Goal: Find specific page/section: Find specific page/section

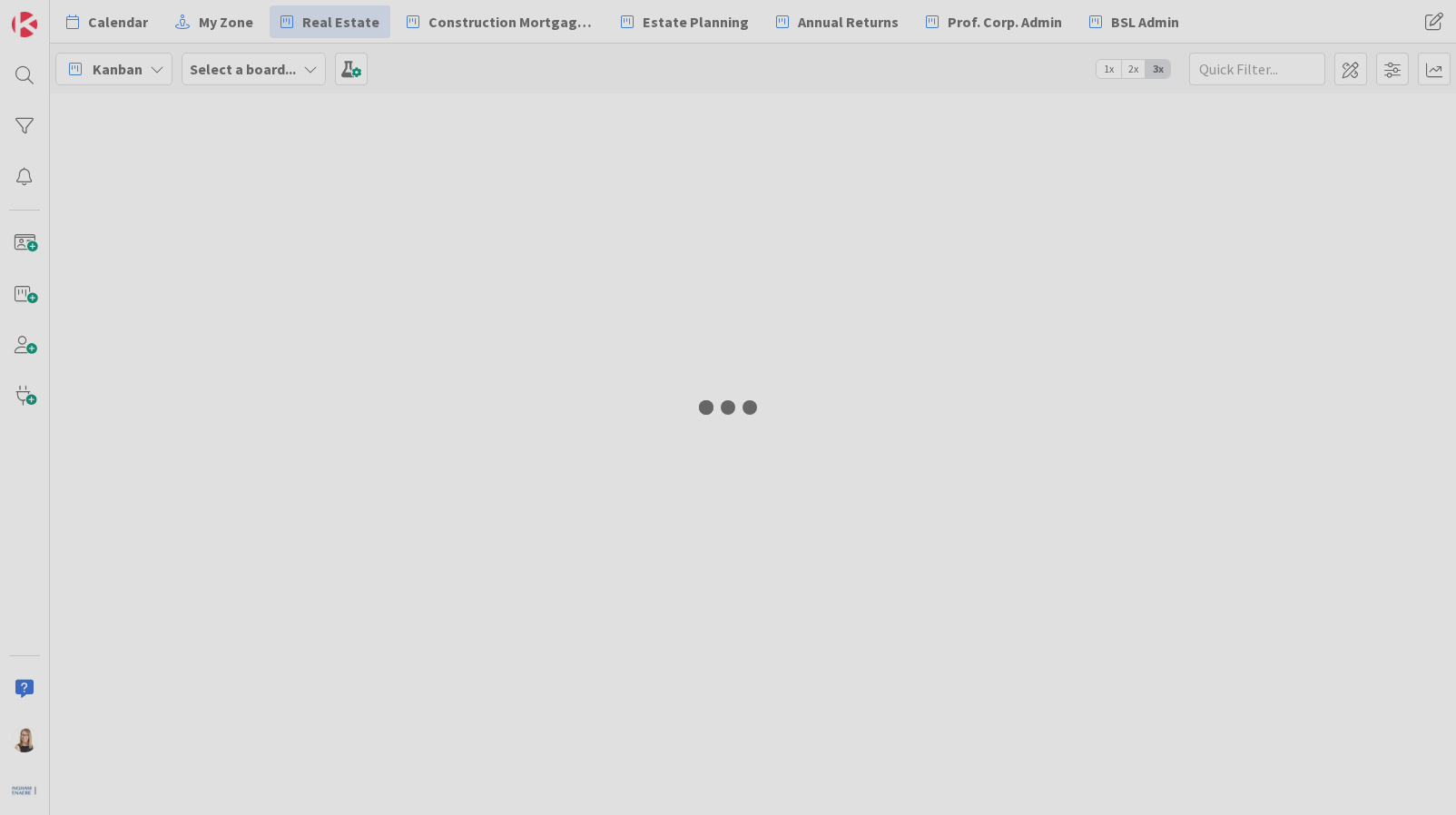
type input "Gurjeet"
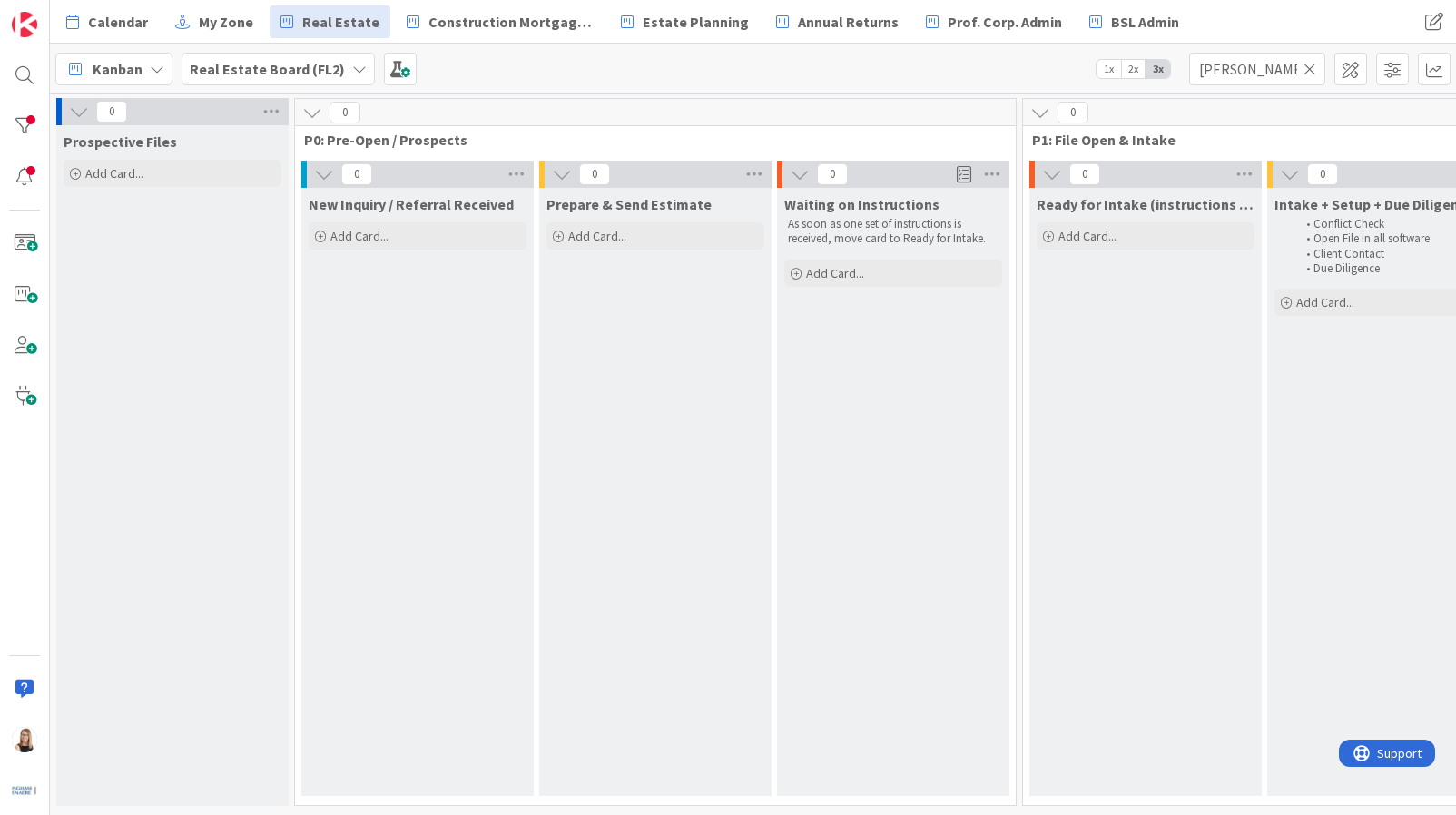
scroll to position [0, 376]
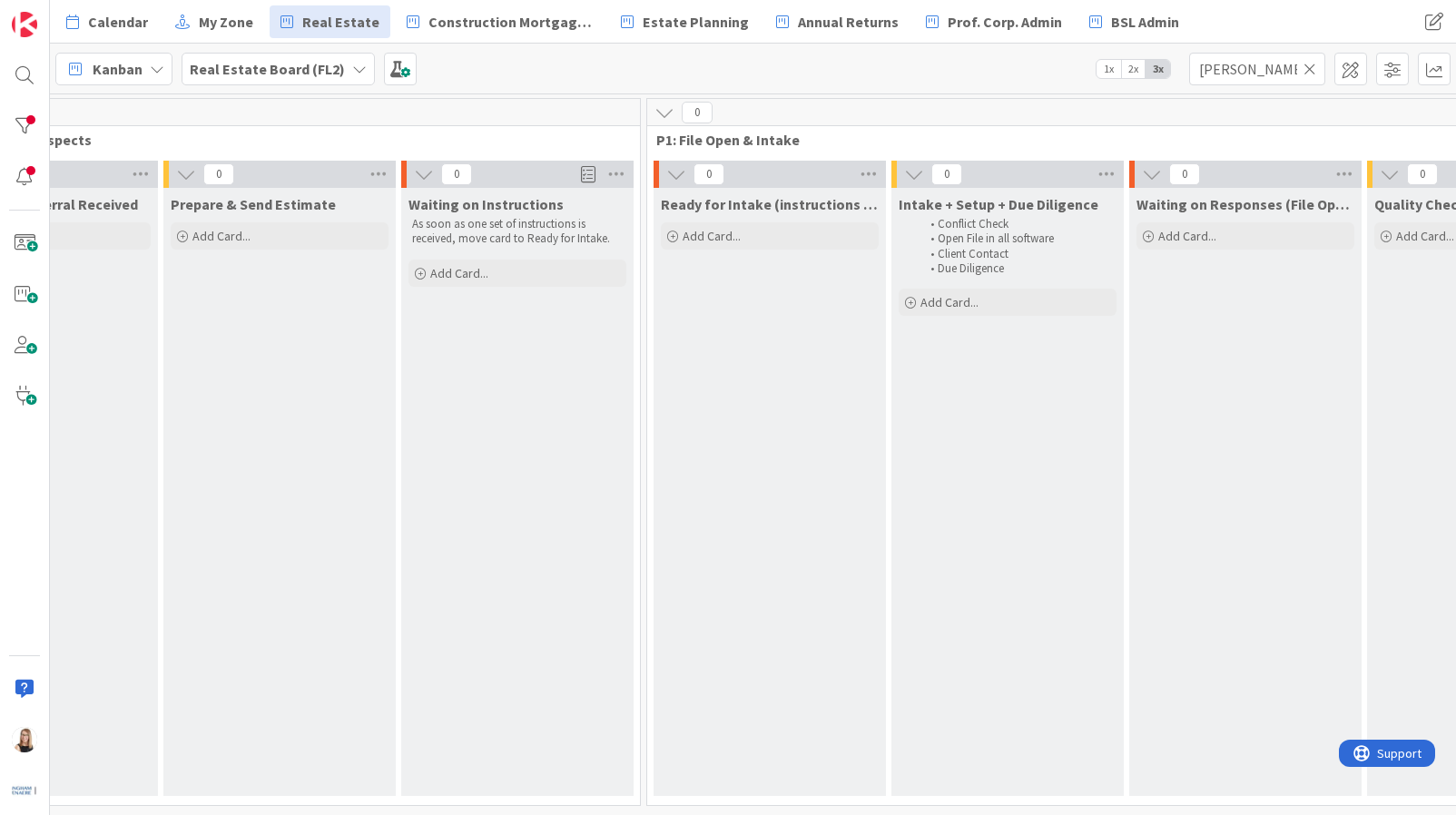
click at [1314, 69] on icon at bounding box center [1310, 69] width 13 height 17
click at [1290, 74] on input "text" at bounding box center [1257, 69] width 136 height 33
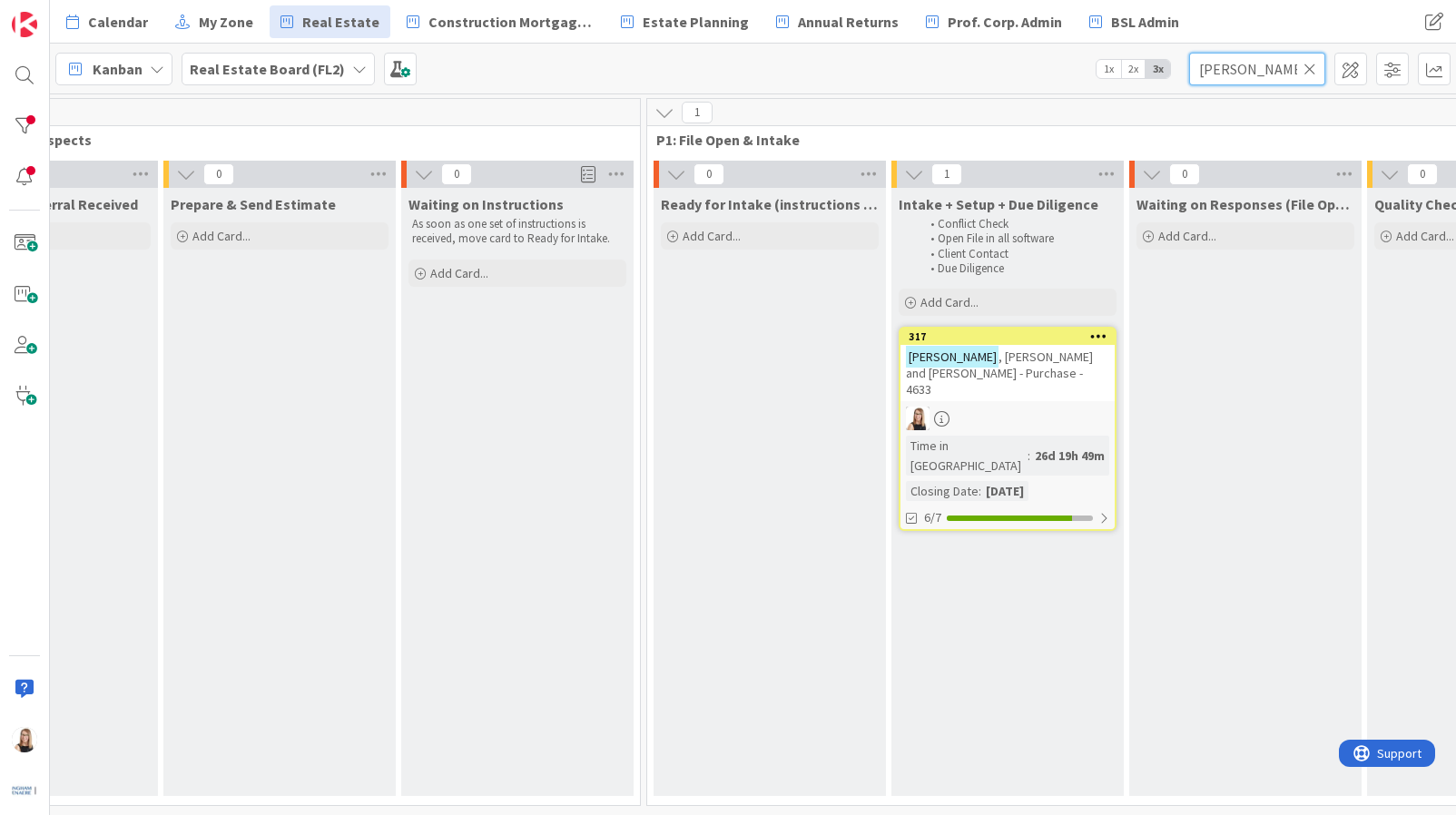
type input "Moffat"
click at [1053, 383] on div "Moffat , David and Penny - Purchase - 4633" at bounding box center [1007, 373] width 214 height 56
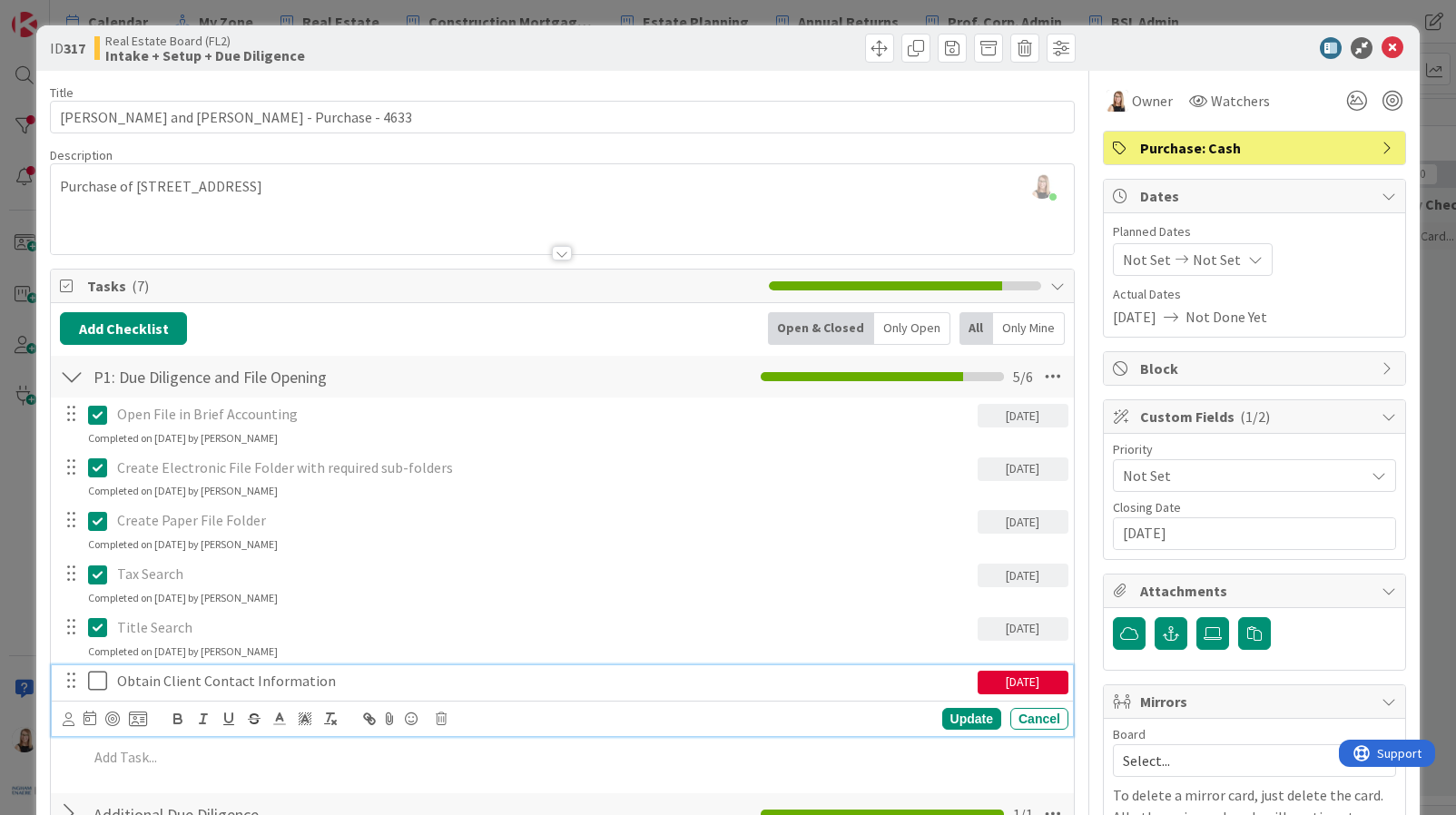
click at [100, 680] on icon at bounding box center [101, 680] width 27 height 21
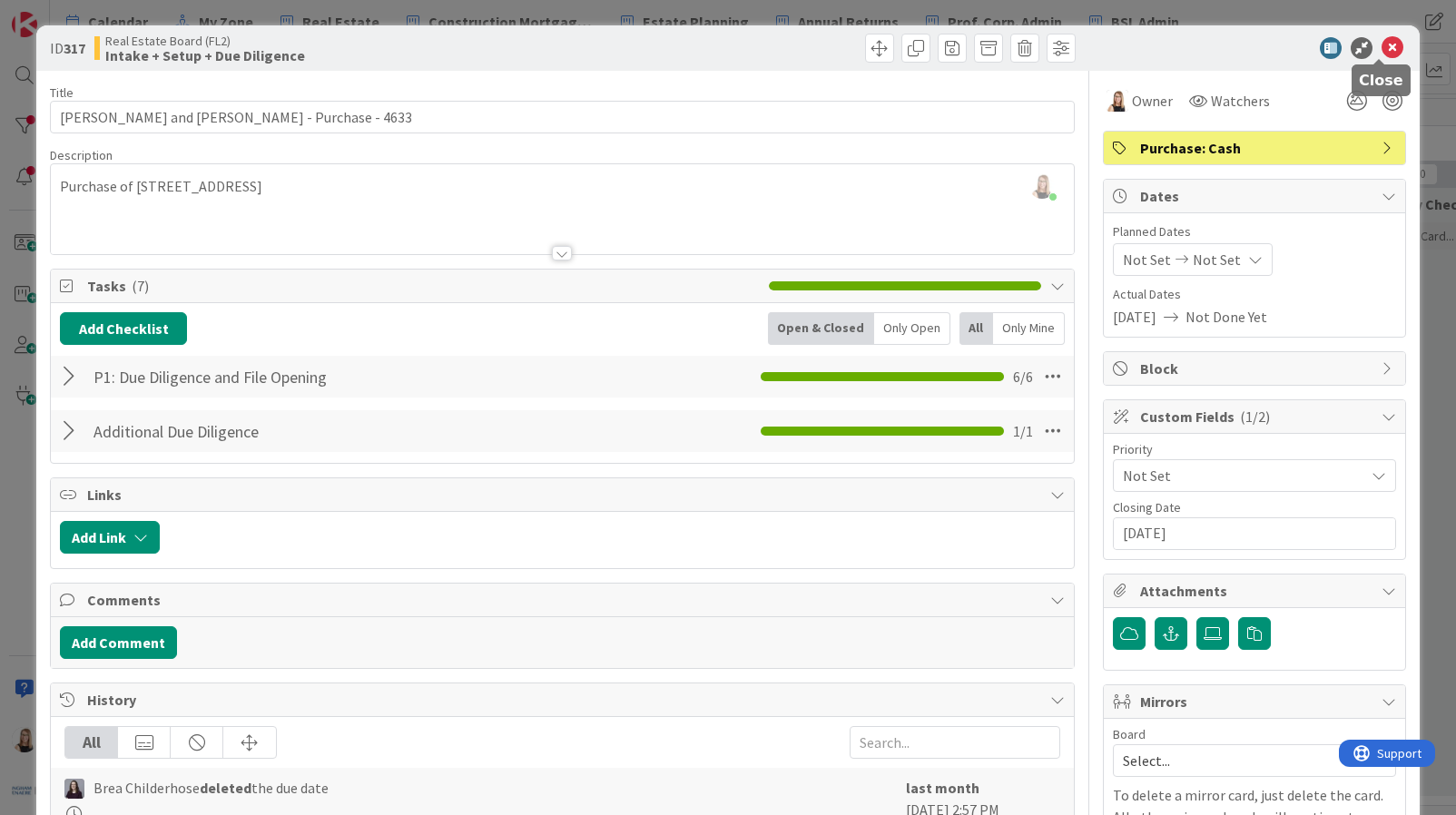
click at [1382, 46] on icon at bounding box center [1392, 48] width 21 height 21
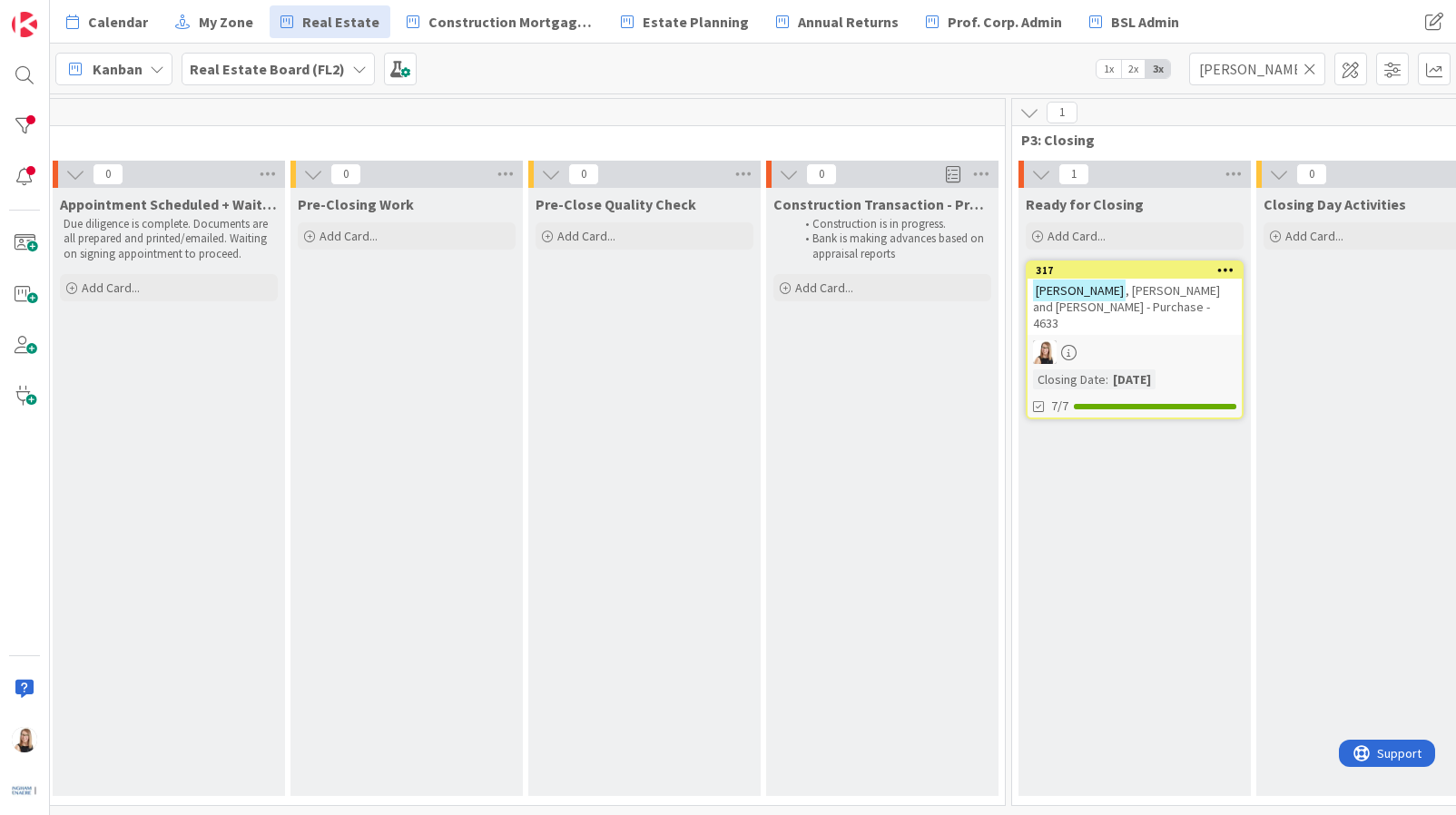
scroll to position [0, 2421]
click at [1115, 395] on div "7/11" at bounding box center [1131, 406] width 214 height 22
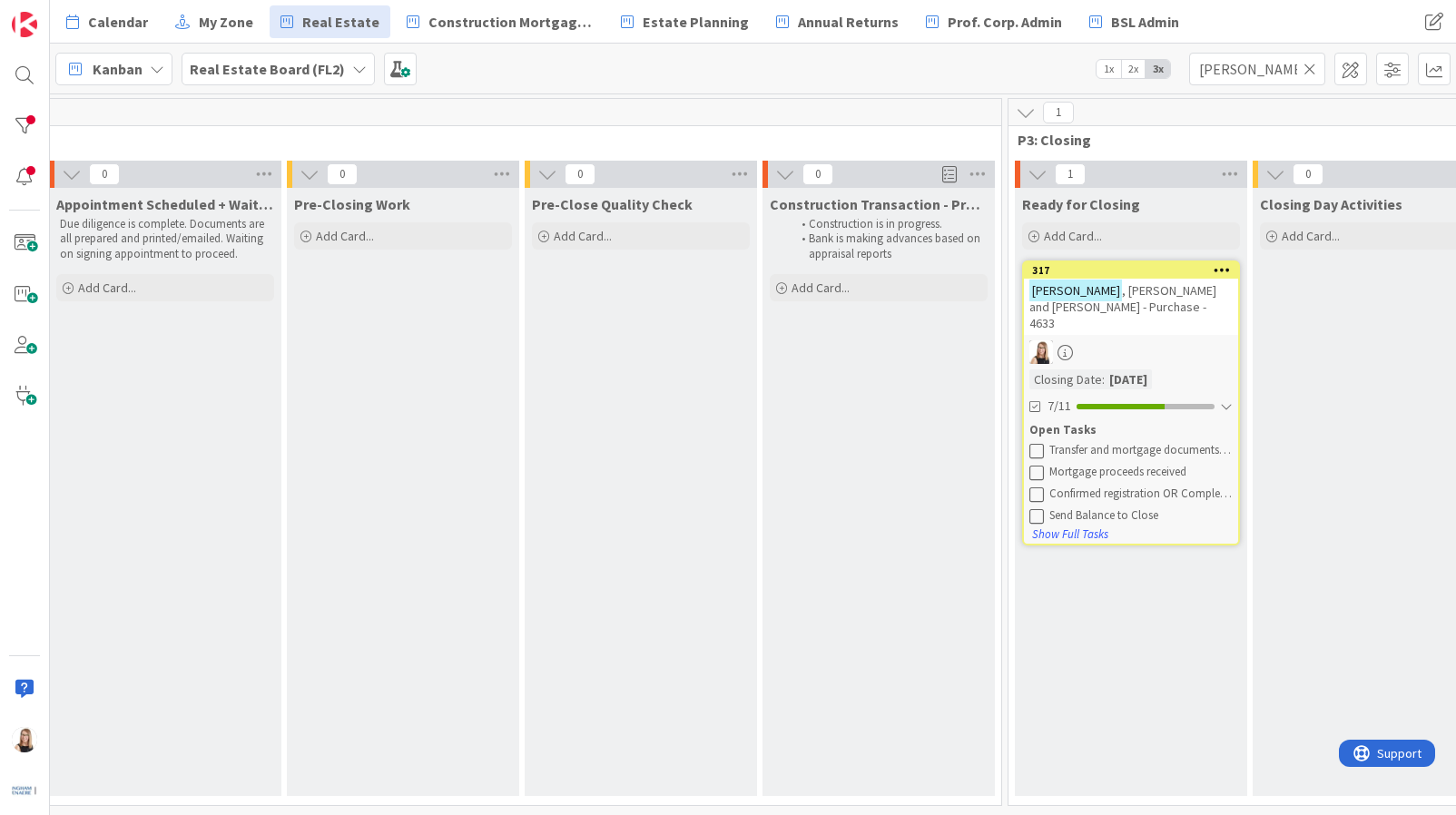
click at [1032, 443] on icon at bounding box center [1037, 451] width 15 height 15
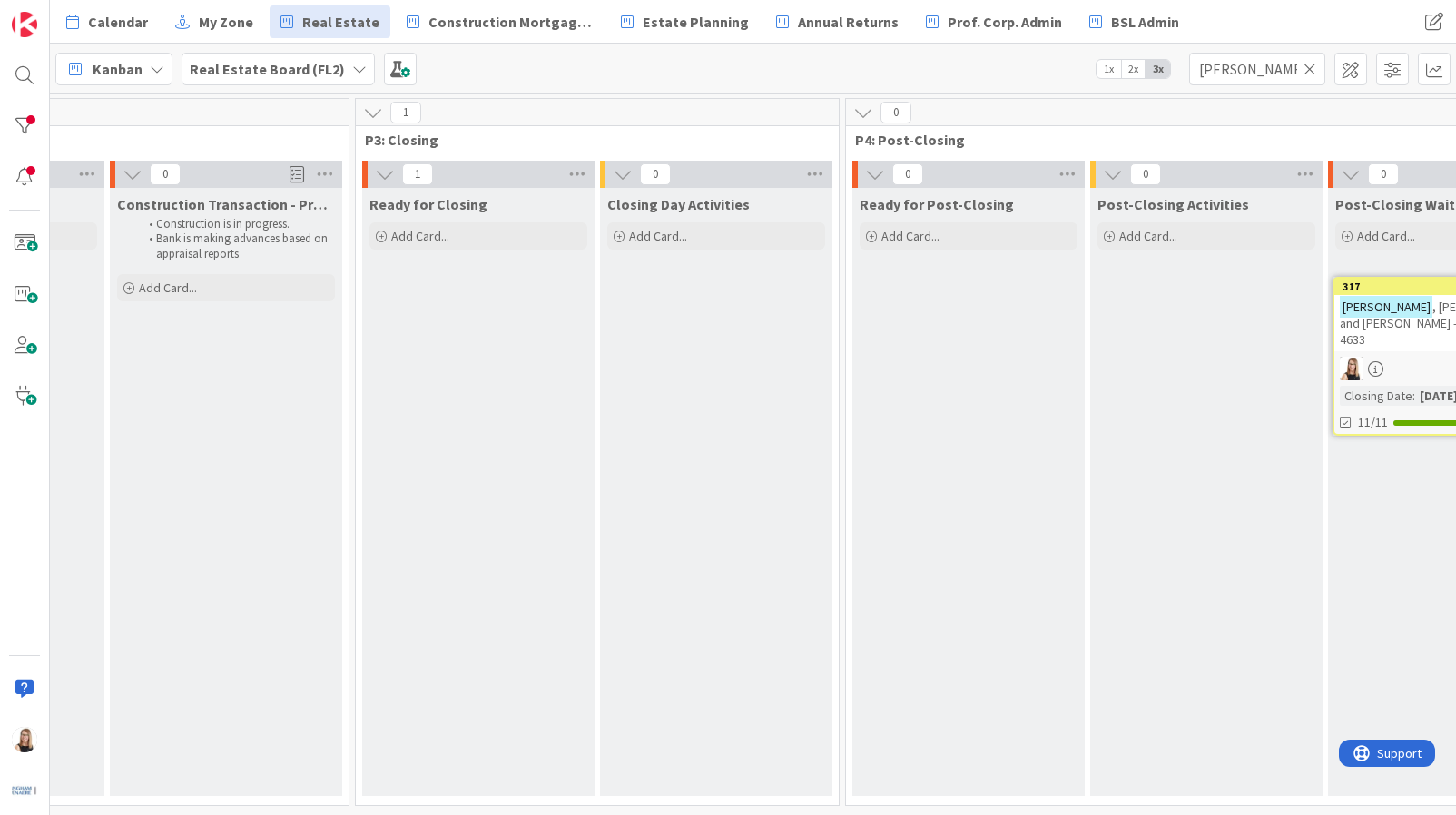
scroll to position [0, 3408]
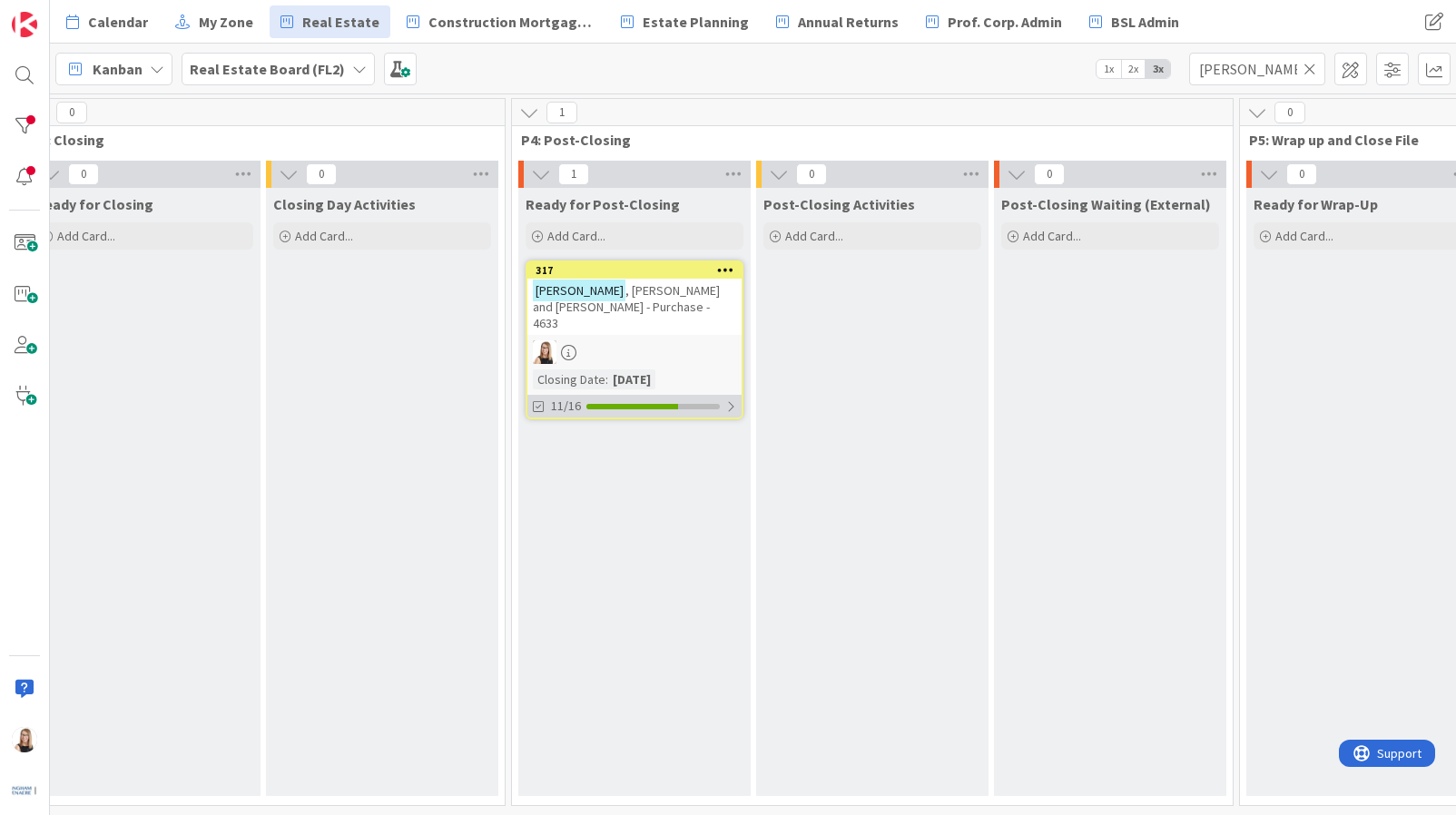
click at [665, 395] on div "11/16" at bounding box center [634, 406] width 214 height 22
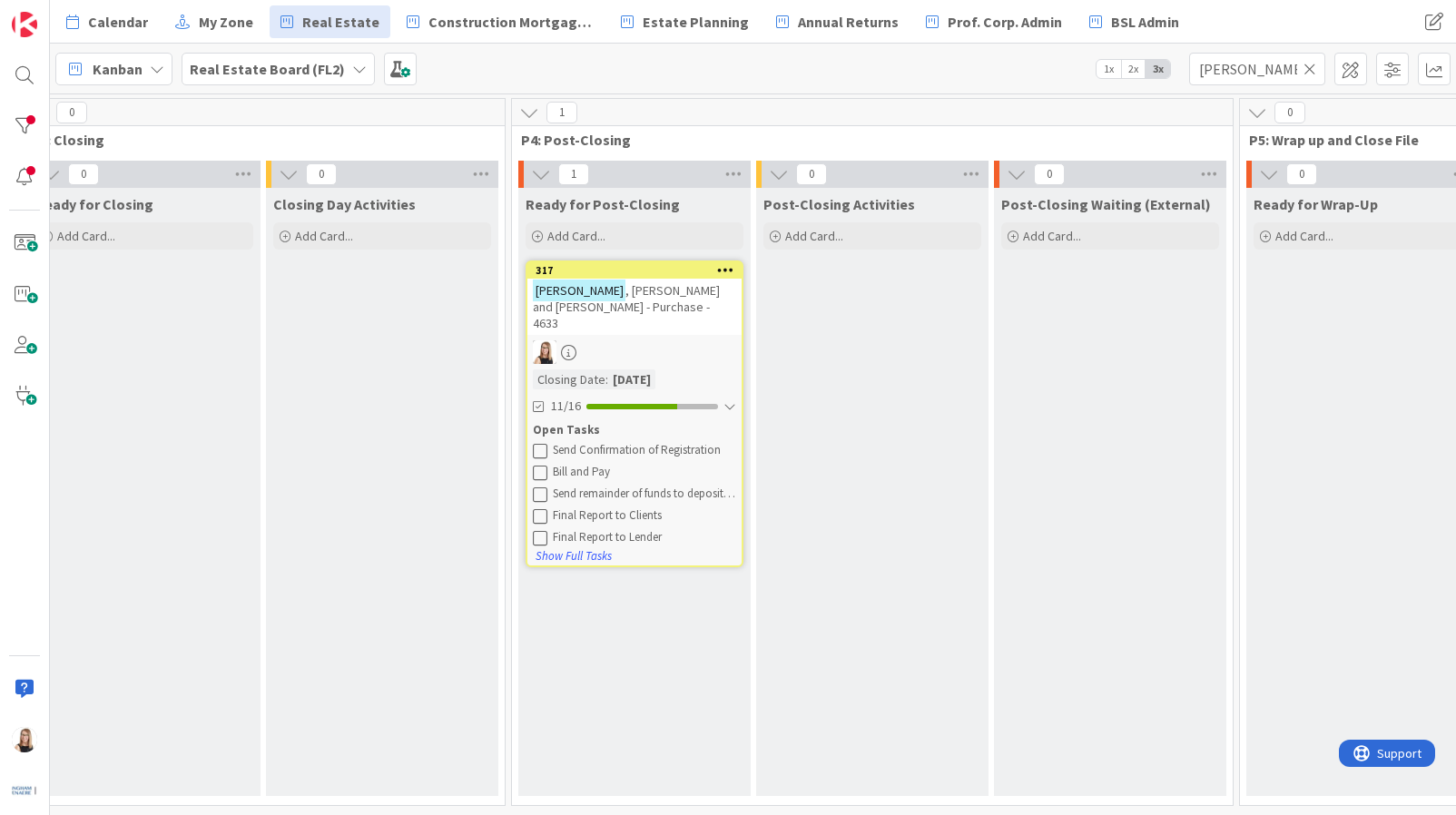
click at [549, 530] on div "Final Report to Lender" at bounding box center [634, 538] width 203 height 17
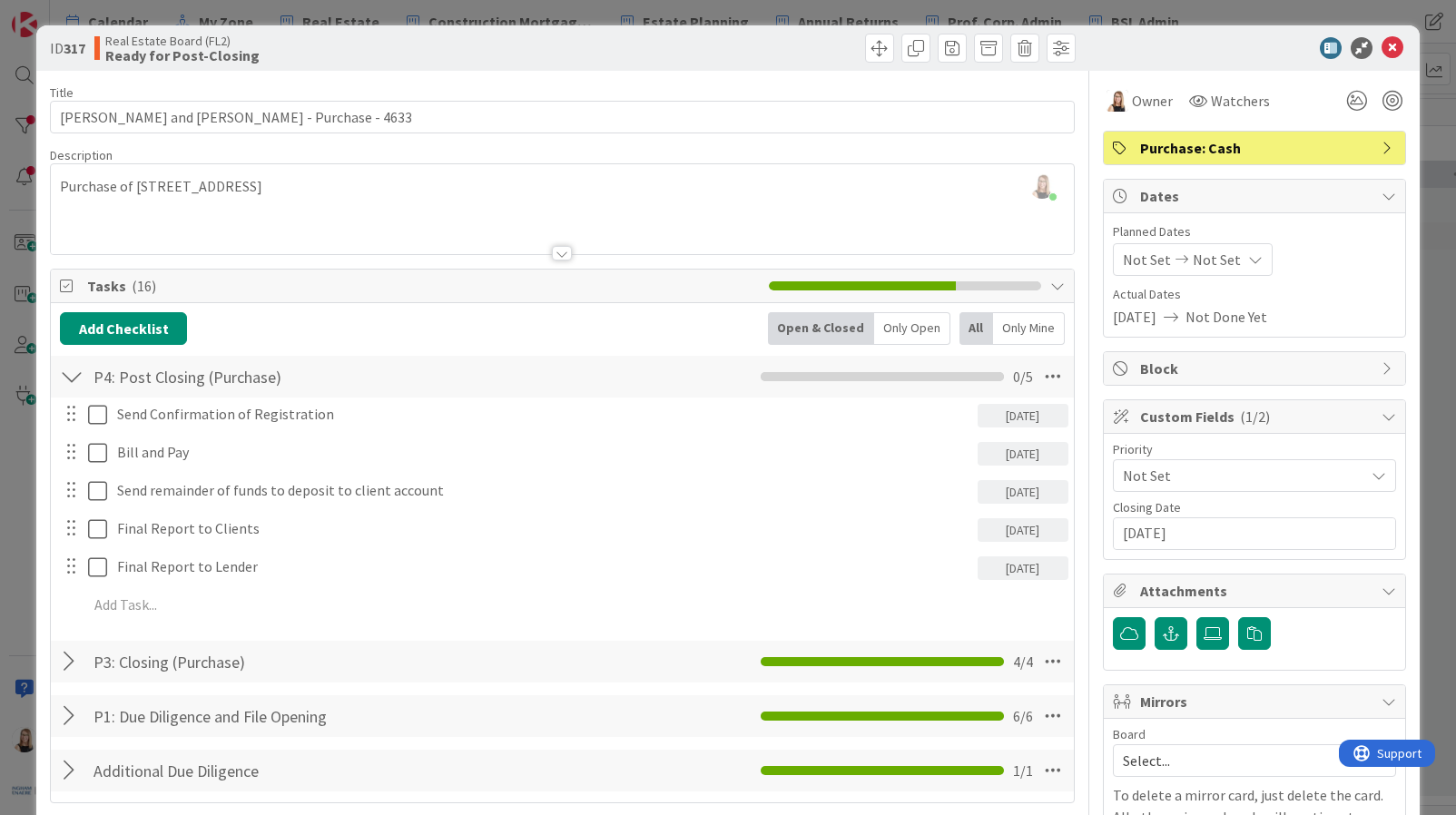
click at [74, 575] on div at bounding box center [70, 566] width 23 height 27
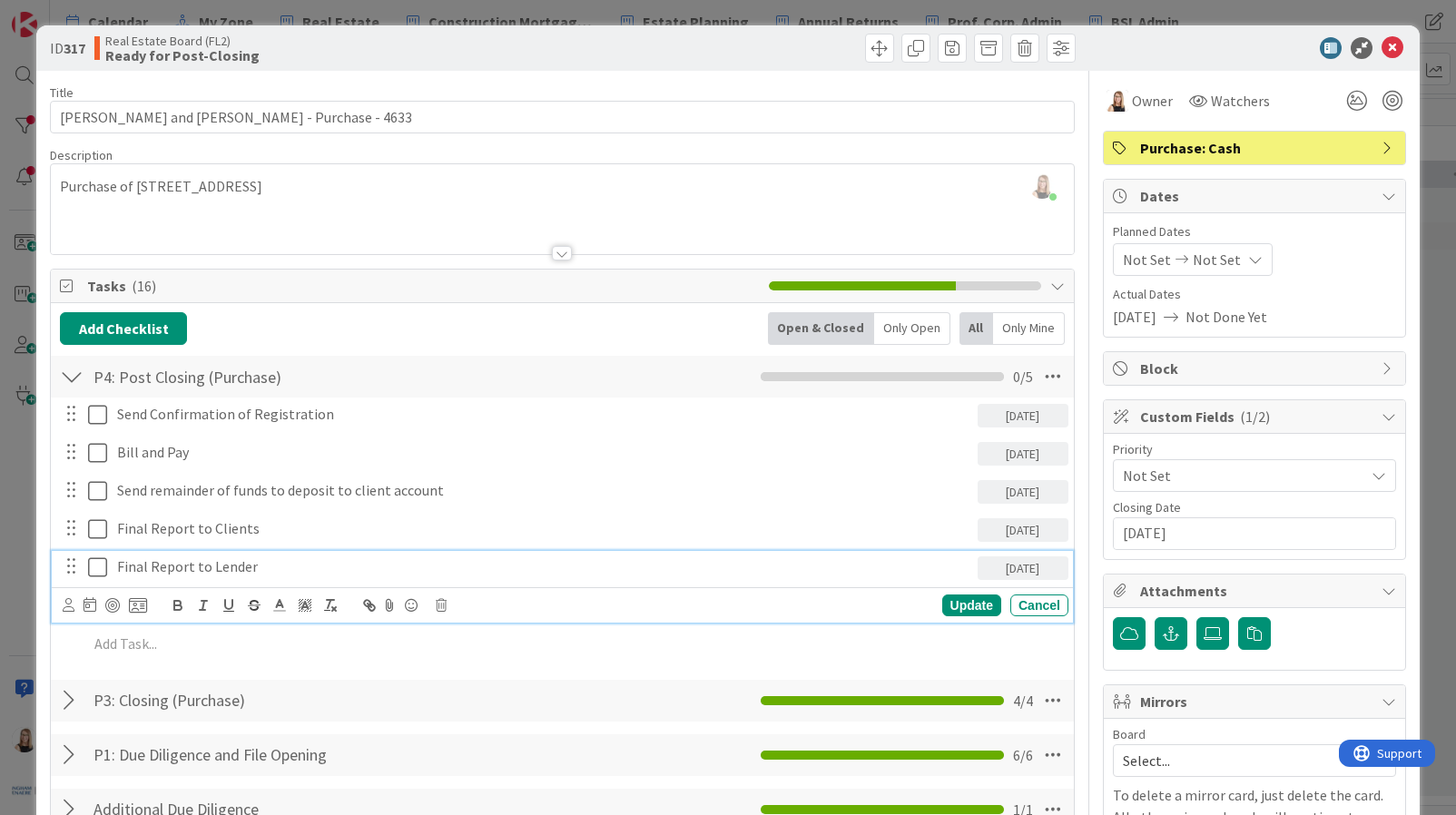
click at [250, 565] on p "Final Report to Lender" at bounding box center [543, 567] width 852 height 20
click at [448, 607] on div "Update Cancel" at bounding box center [565, 605] width 1005 height 25
click at [437, 608] on icon at bounding box center [441, 605] width 11 height 13
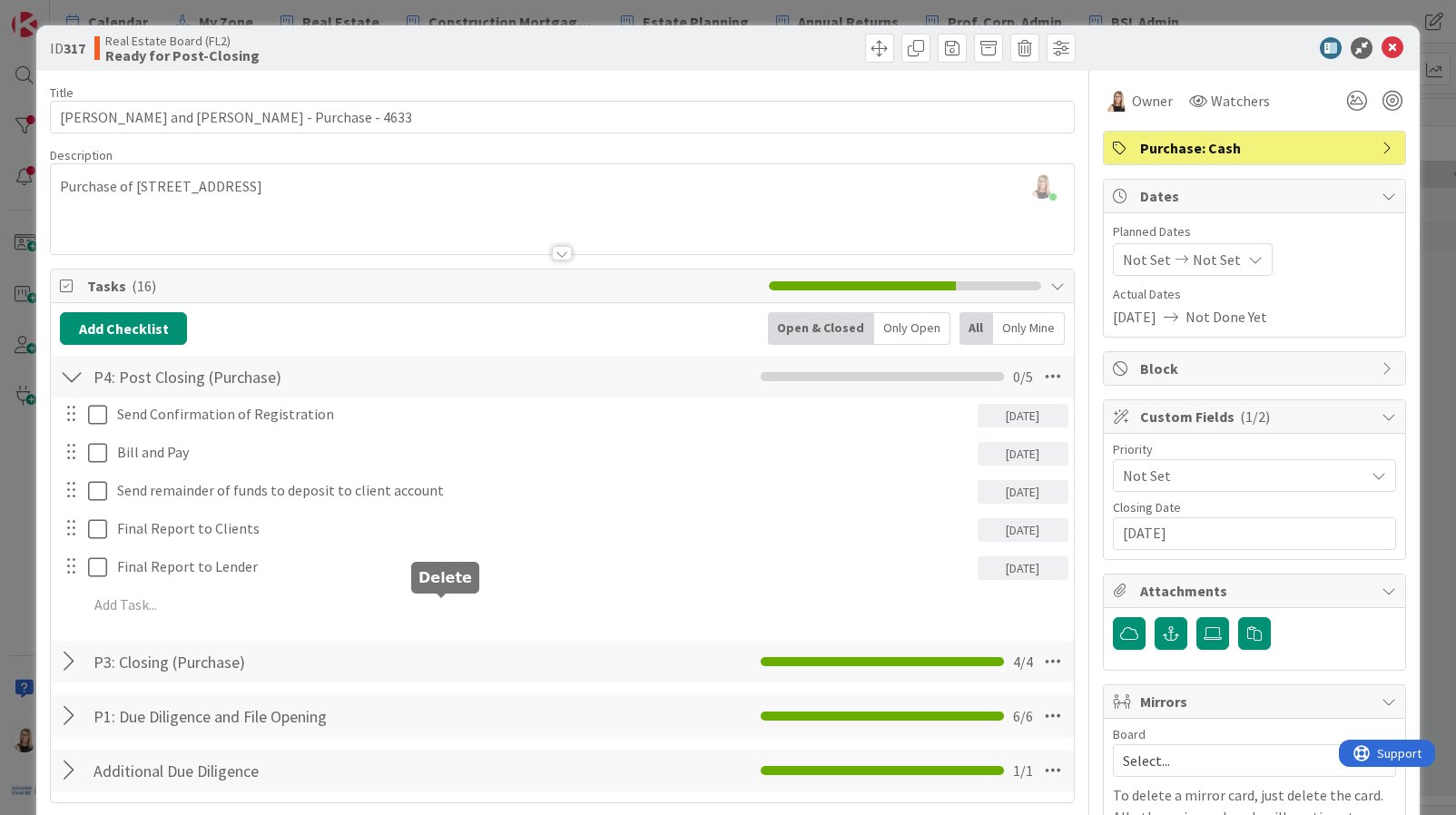
click at [477, 672] on div "Add Checklist Open & Closed Only Open All Only Mine P4: Post Closing (Purchase)…" at bounding box center [561, 552] width 1004 height 482
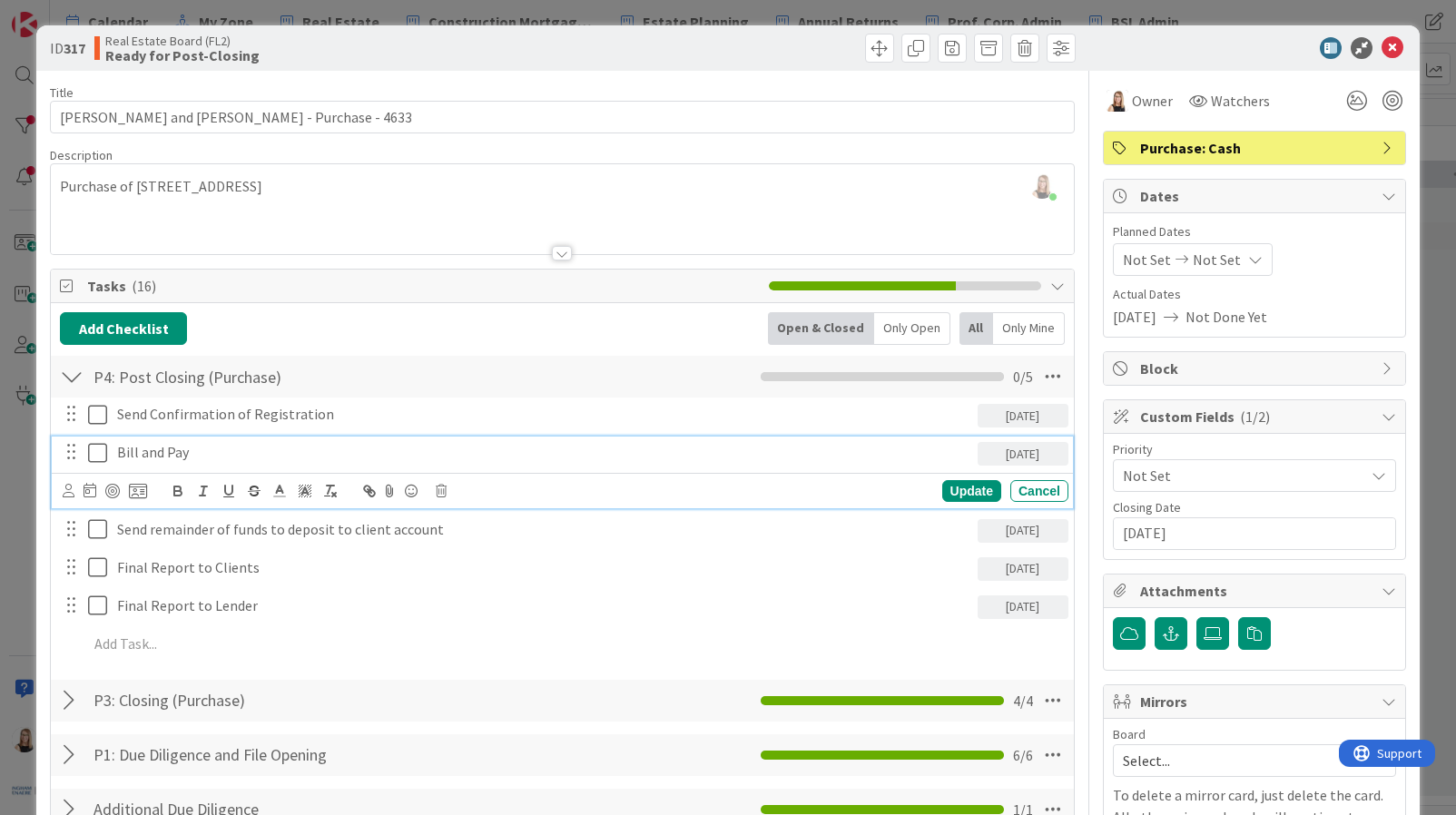
click at [183, 454] on p "Bill and Pay" at bounding box center [543, 453] width 852 height 20
click at [65, 496] on icon at bounding box center [68, 491] width 12 height 14
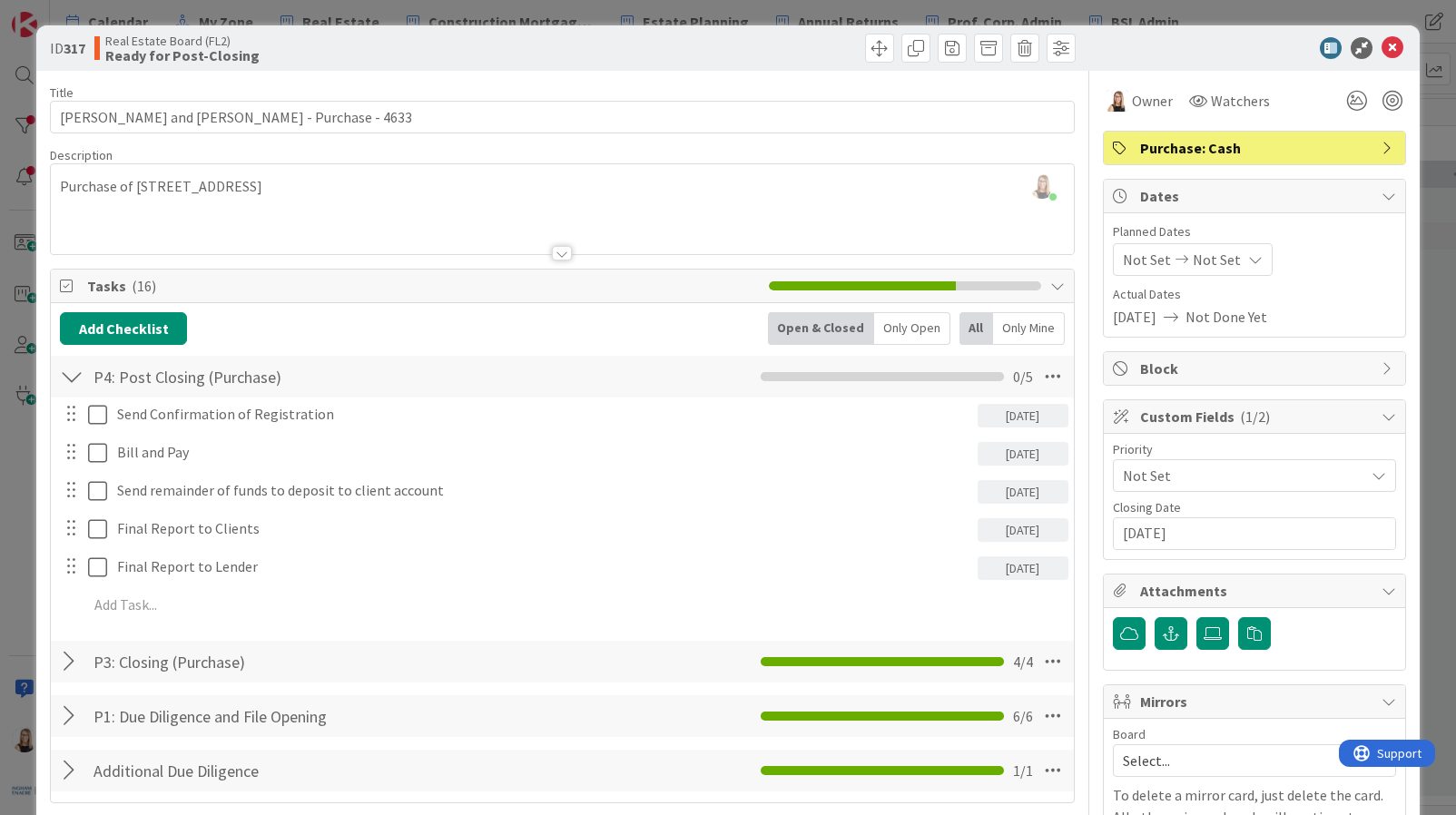
click at [0, 0] on span "Brea Childerhose" at bounding box center [0, 0] width 0 height 0
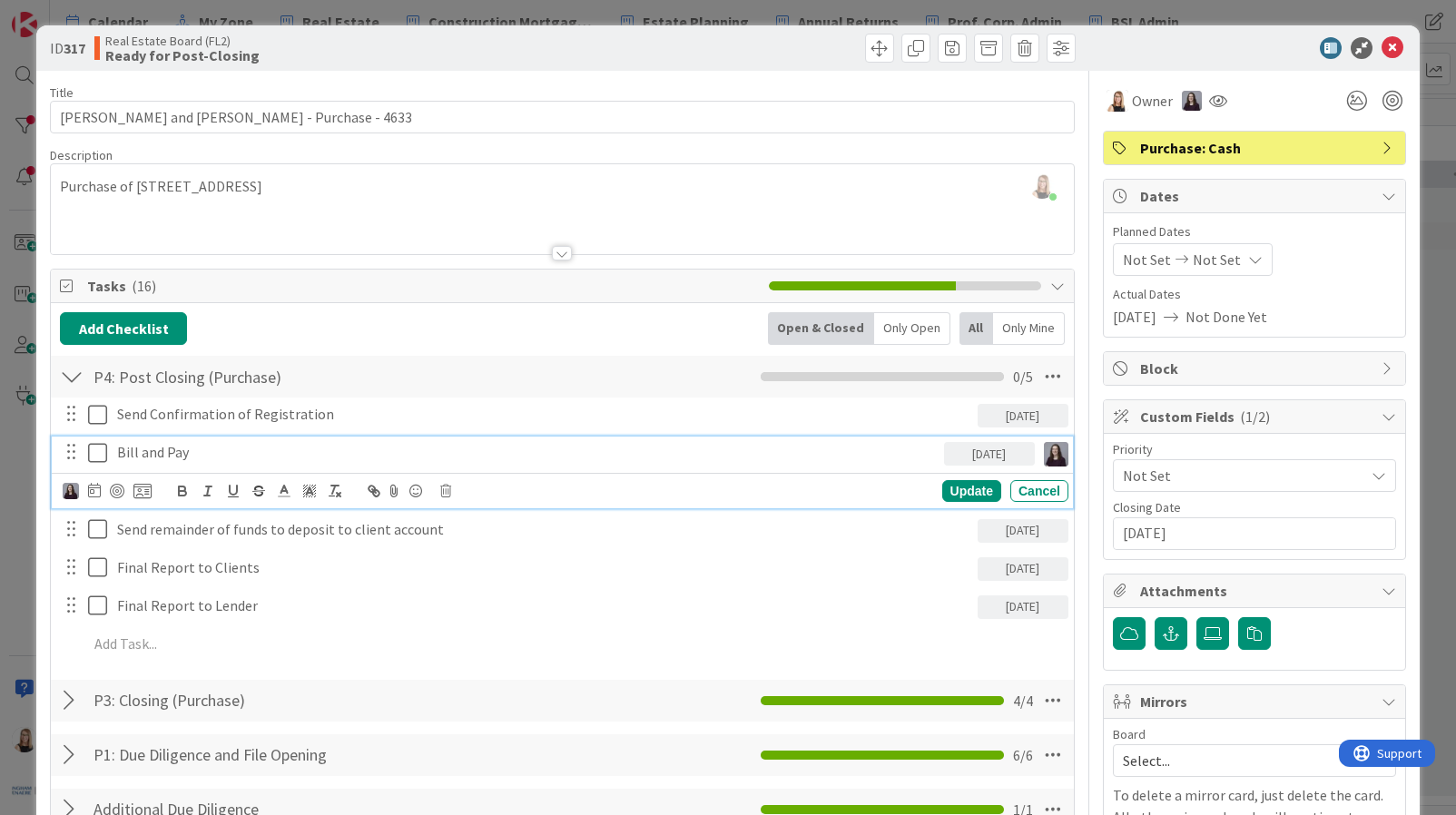
click at [226, 453] on p "Bill and Pay" at bounding box center [526, 453] width 818 height 20
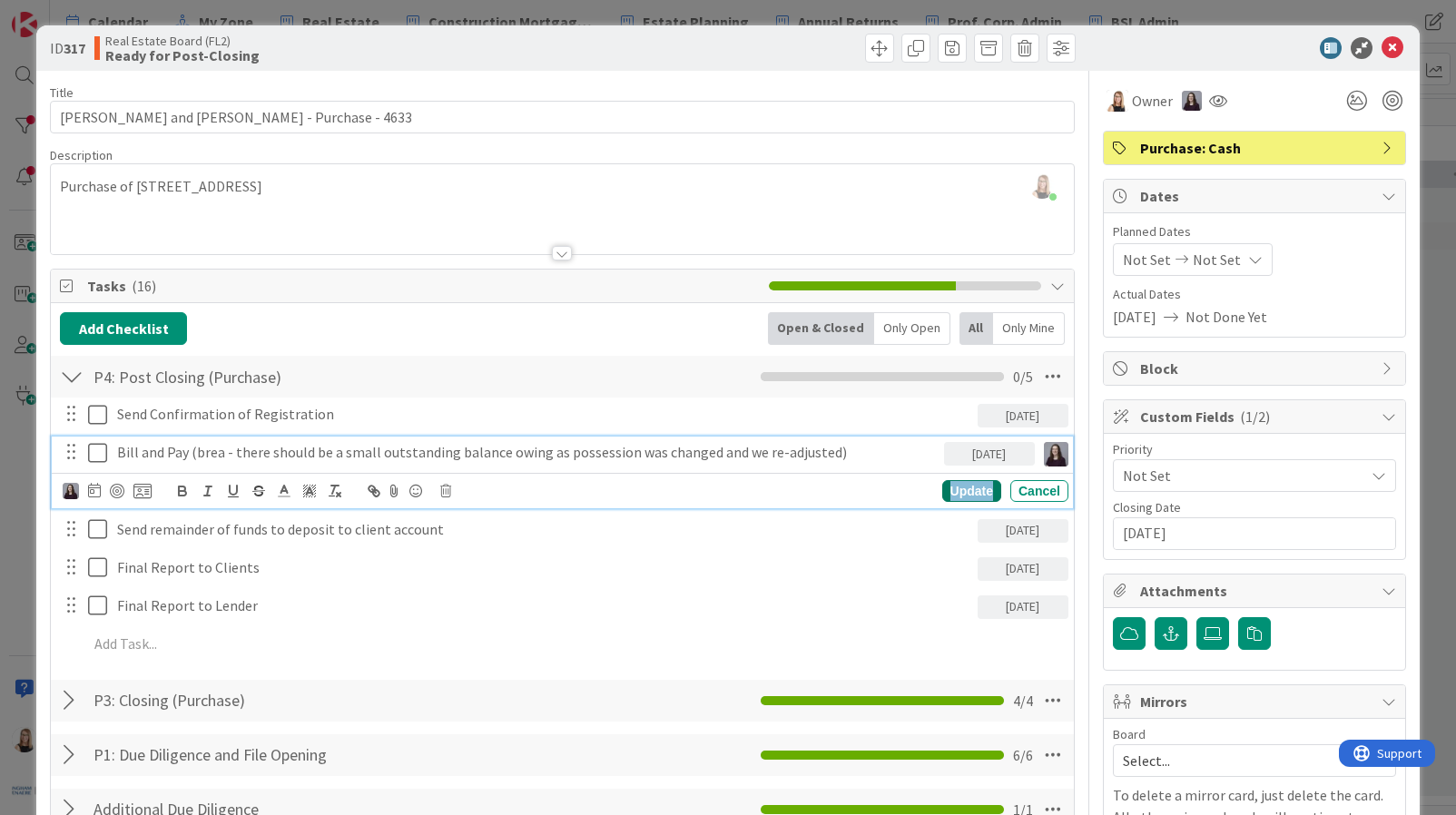
click at [956, 488] on div "Update" at bounding box center [971, 491] width 59 height 21
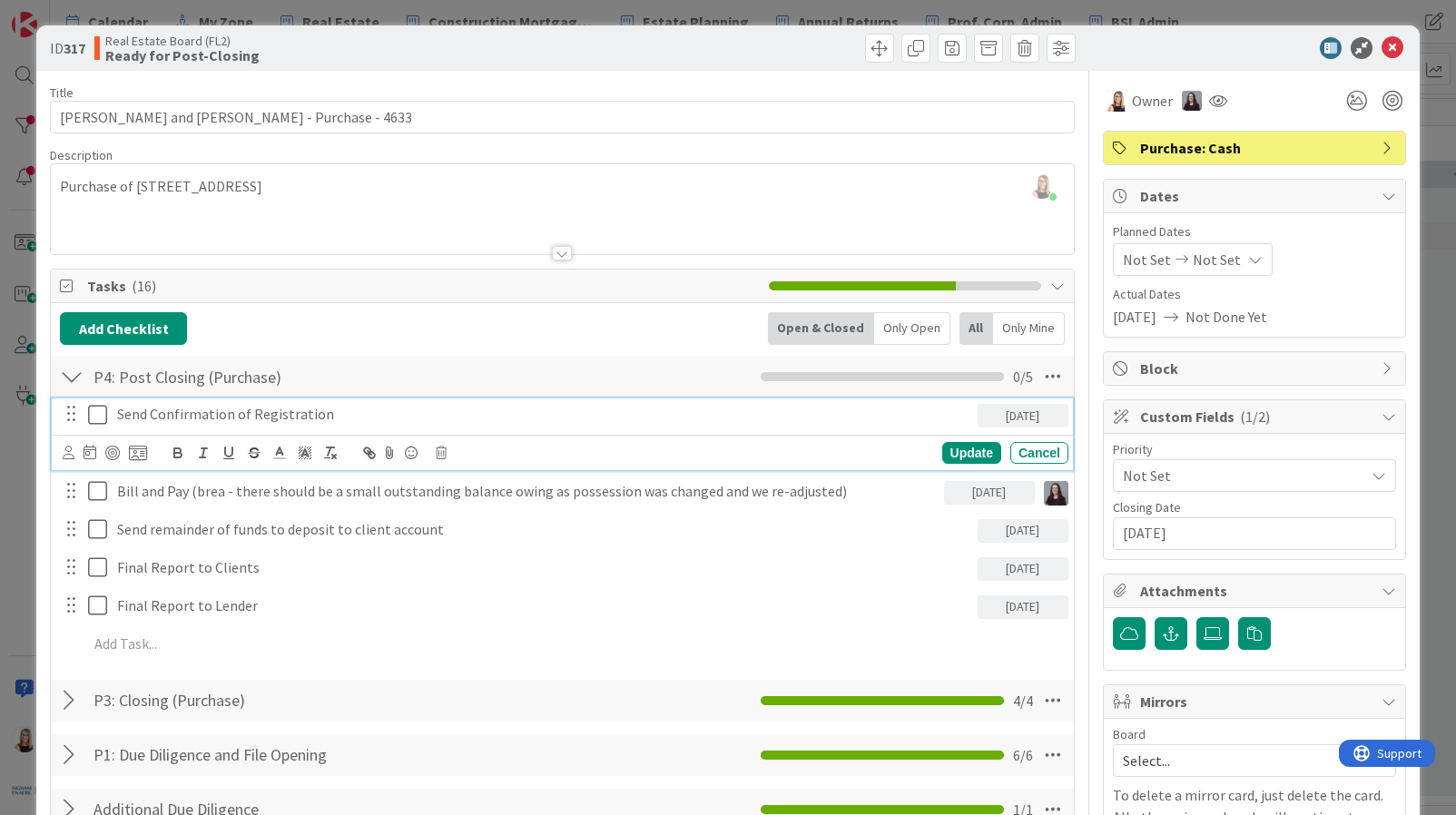
click at [102, 416] on icon at bounding box center [101, 414] width 27 height 21
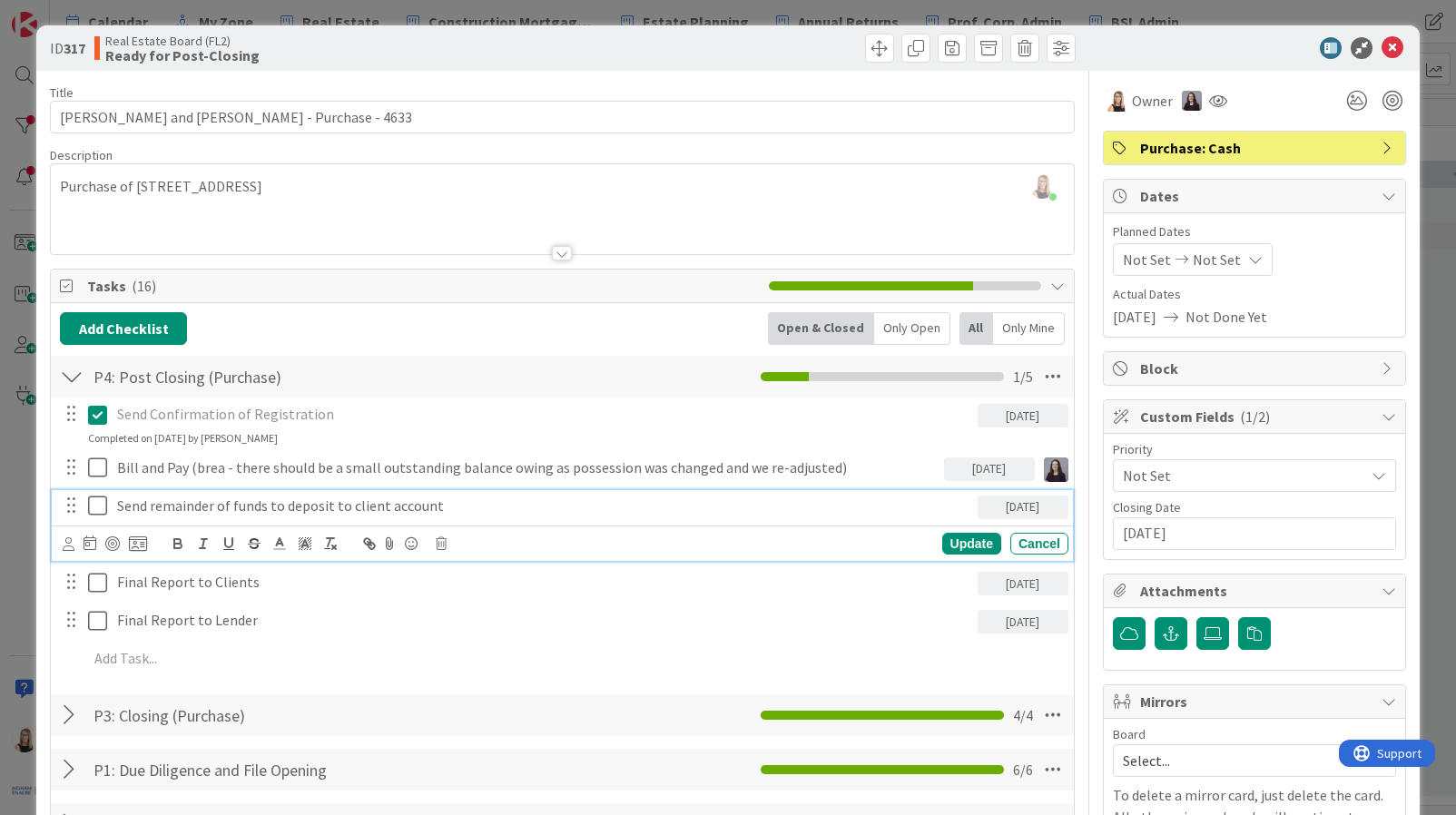
click at [99, 511] on icon at bounding box center [101, 505] width 27 height 21
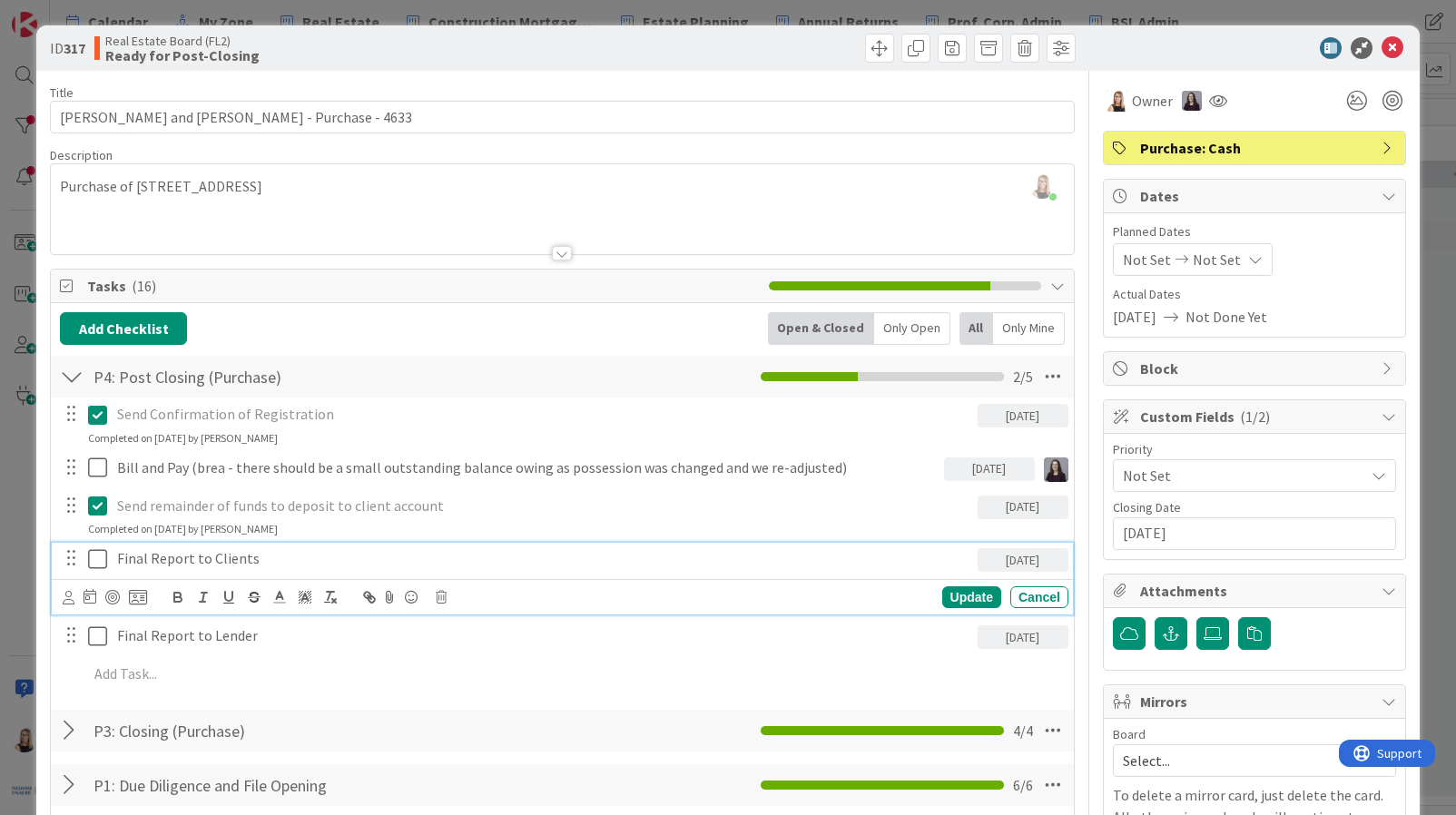
click at [177, 564] on p "Final Report to Clients" at bounding box center [543, 559] width 852 height 20
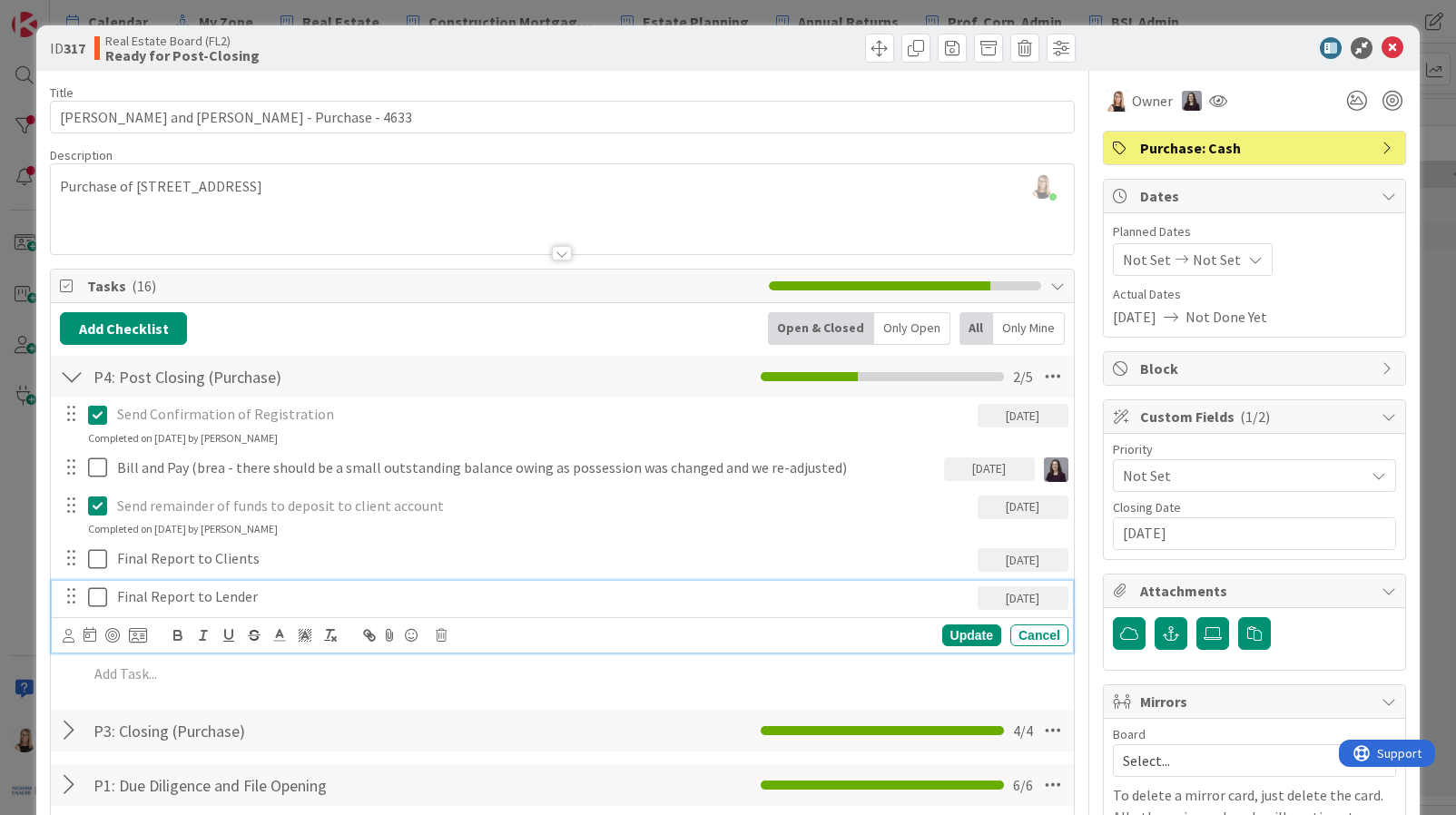
click at [197, 632] on div "Final Report to Lender 2025/08/23 Are you sure you want to delete this task? De…" at bounding box center [562, 617] width 1021 height 72
click at [443, 636] on icon at bounding box center [441, 636] width 11 height 13
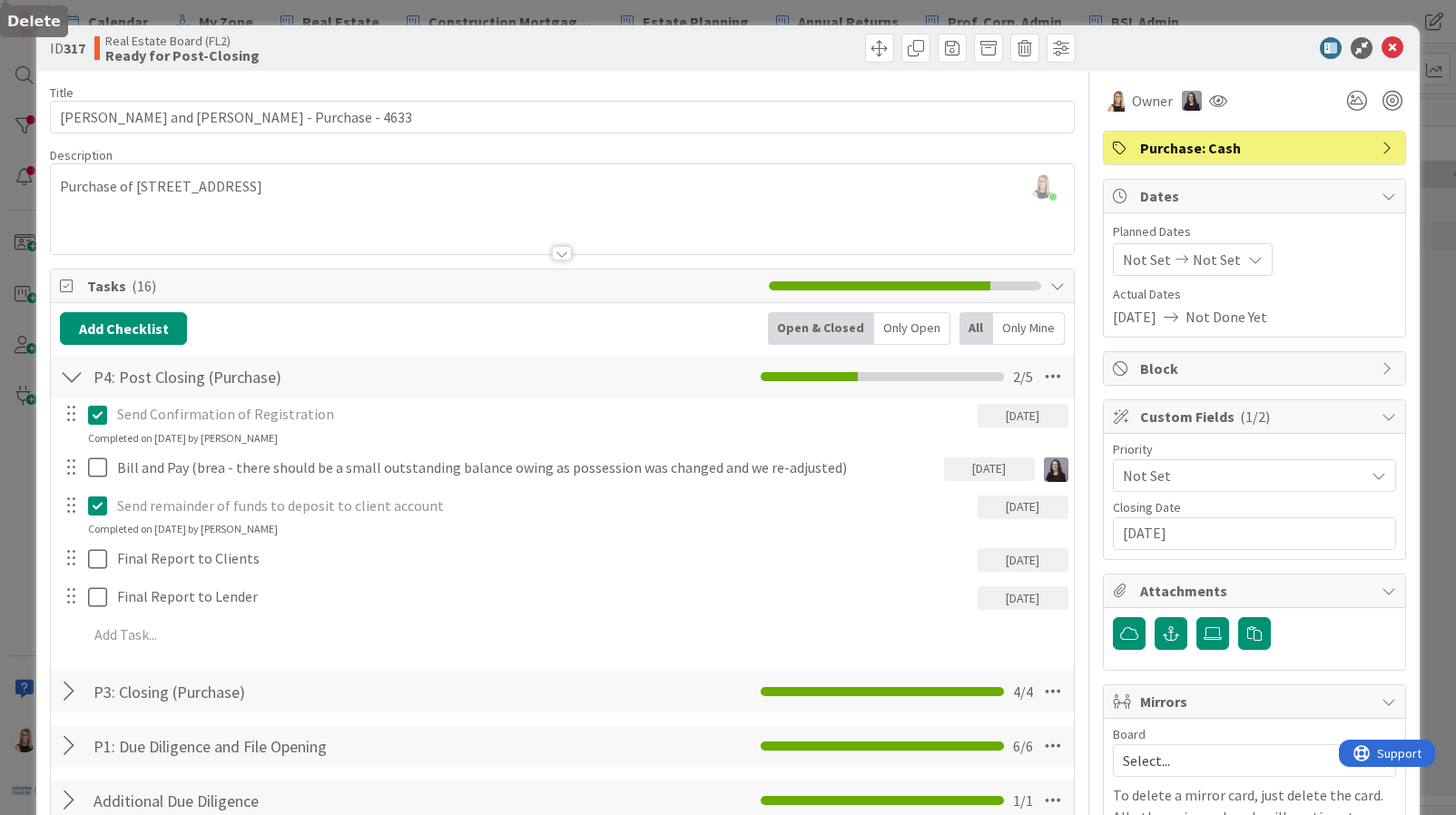
click at [503, 724] on div "Add Checklist Open & Closed Only Open All Only Mine P4: Post Closing (Purchase)…" at bounding box center [561, 567] width 1004 height 511
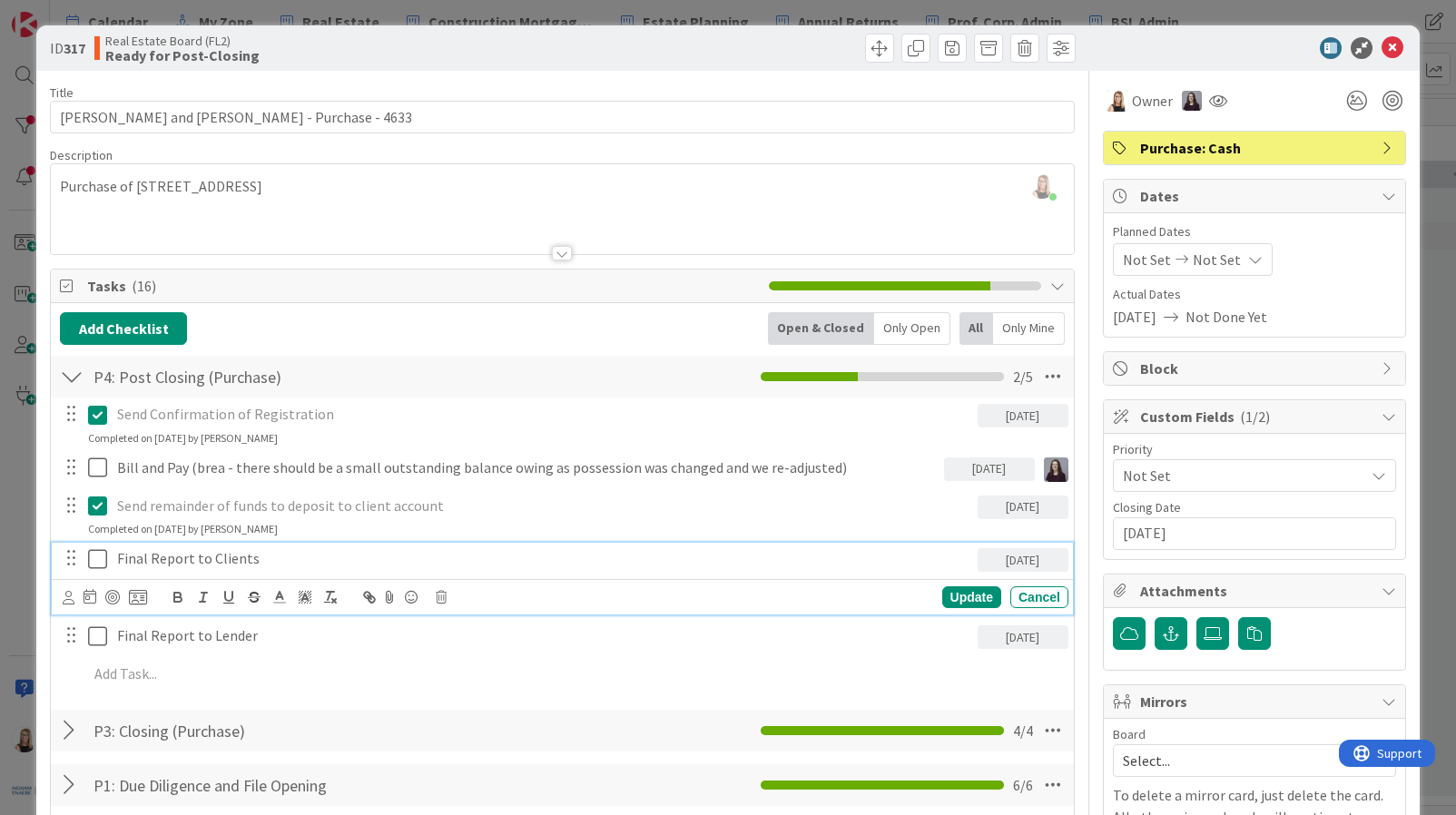
click at [214, 557] on p "Final Report to Clients" at bounding box center [543, 559] width 852 height 20
click at [69, 601] on icon at bounding box center [68, 598] width 12 height 14
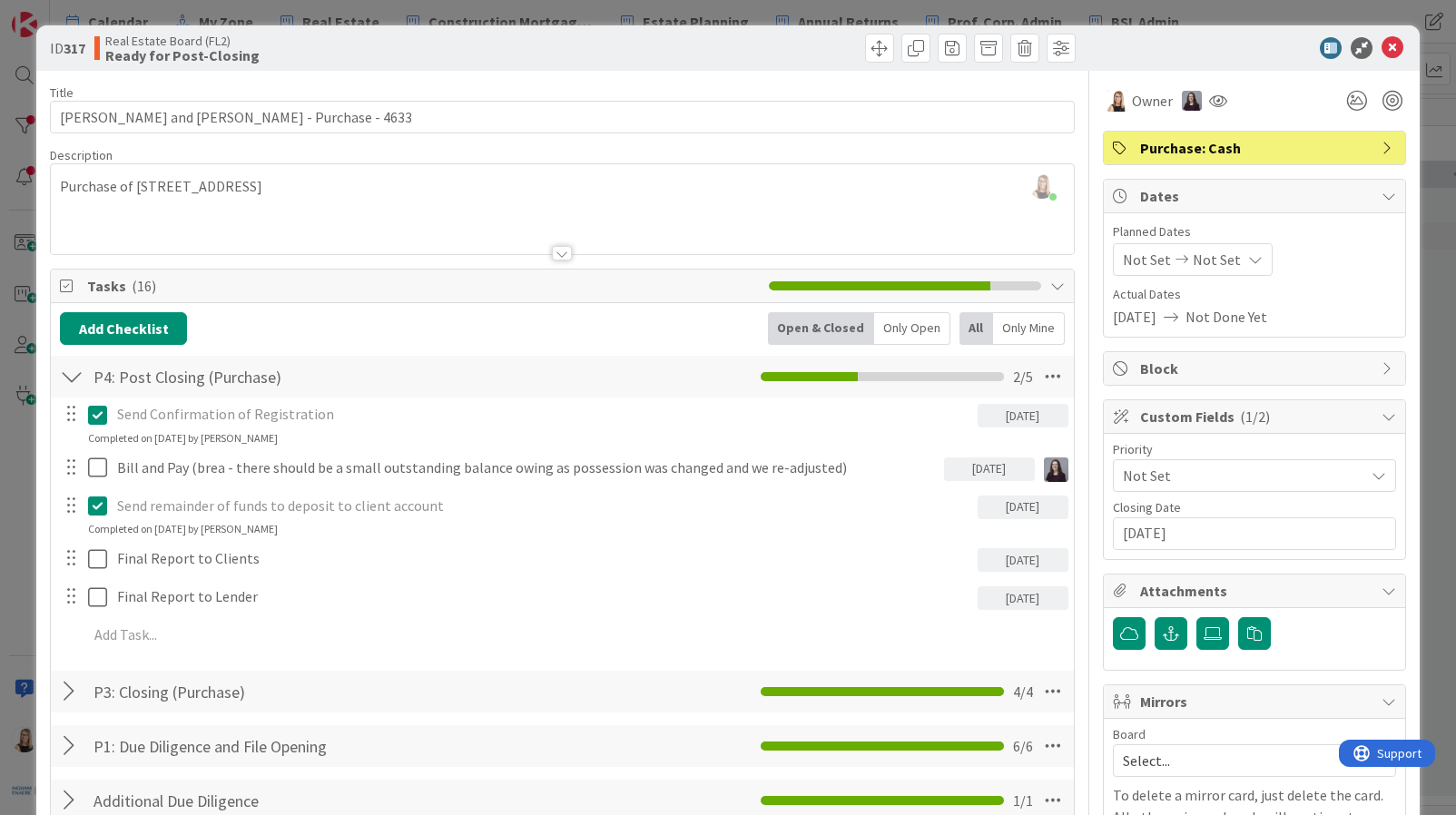
click at [0, 0] on span "Brea Childerhose" at bounding box center [0, 0] width 0 height 0
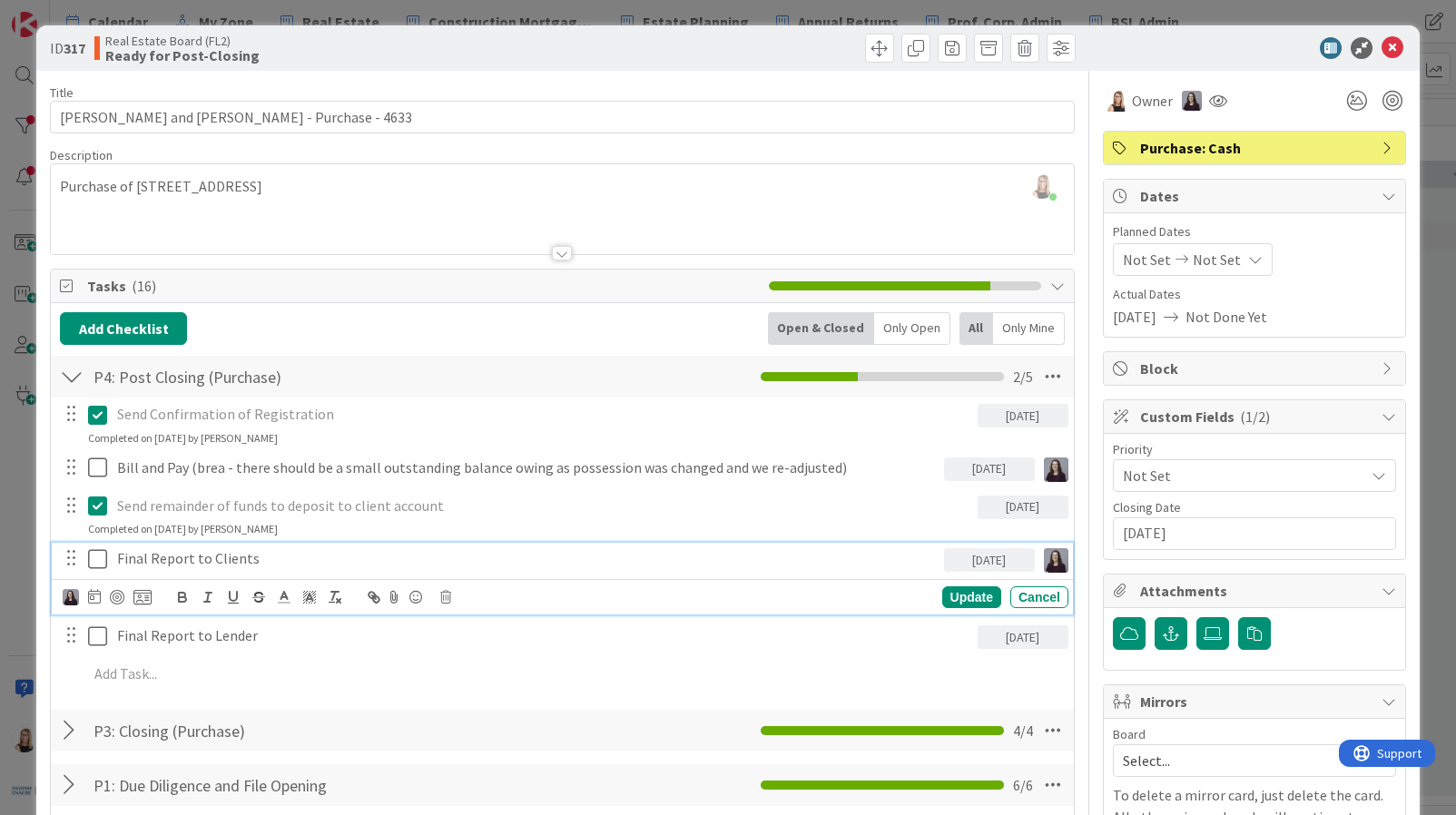
click at [276, 553] on p "Final Report to Clients" at bounding box center [526, 559] width 818 height 20
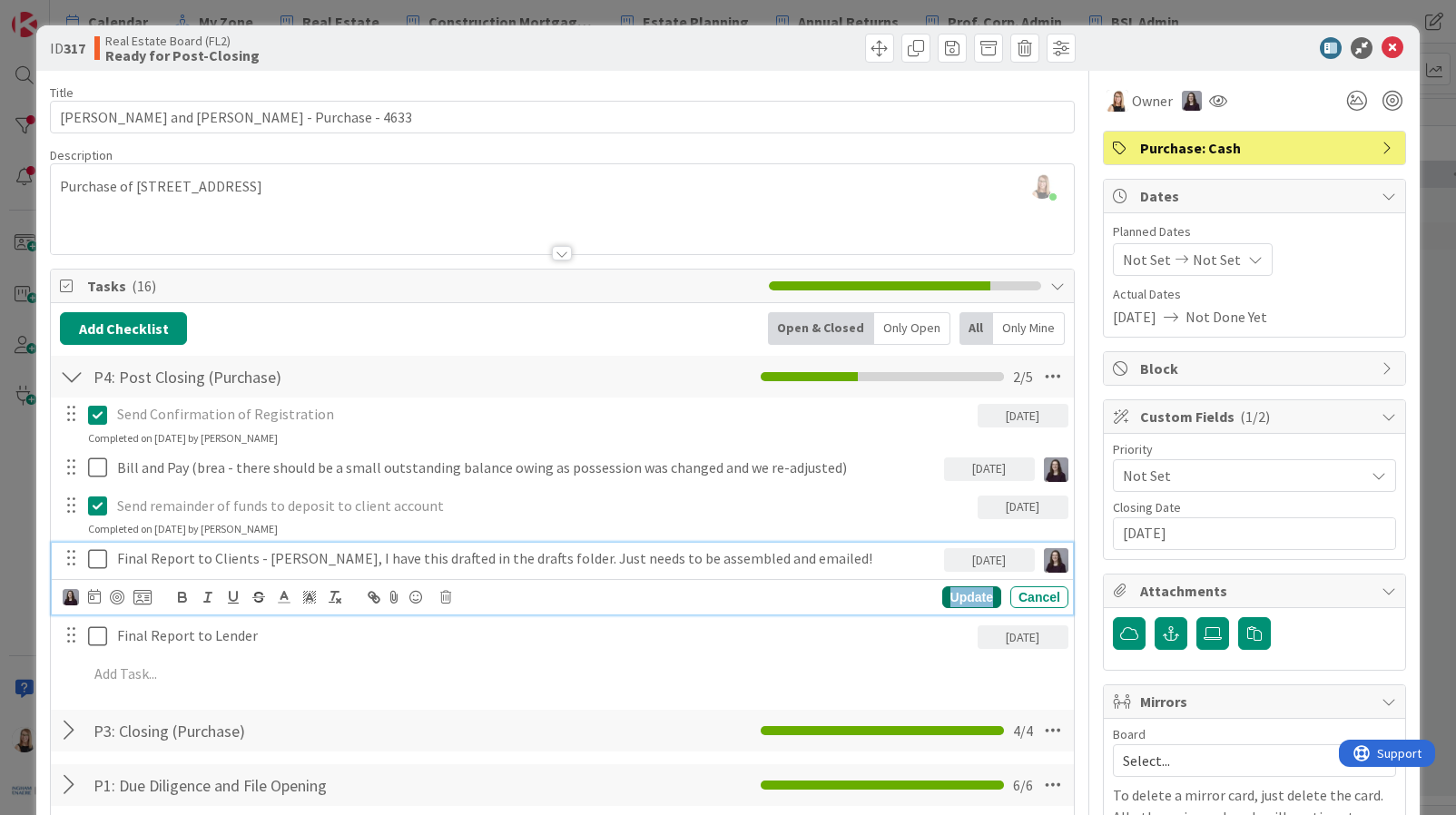
click at [942, 597] on div "Update" at bounding box center [971, 597] width 59 height 21
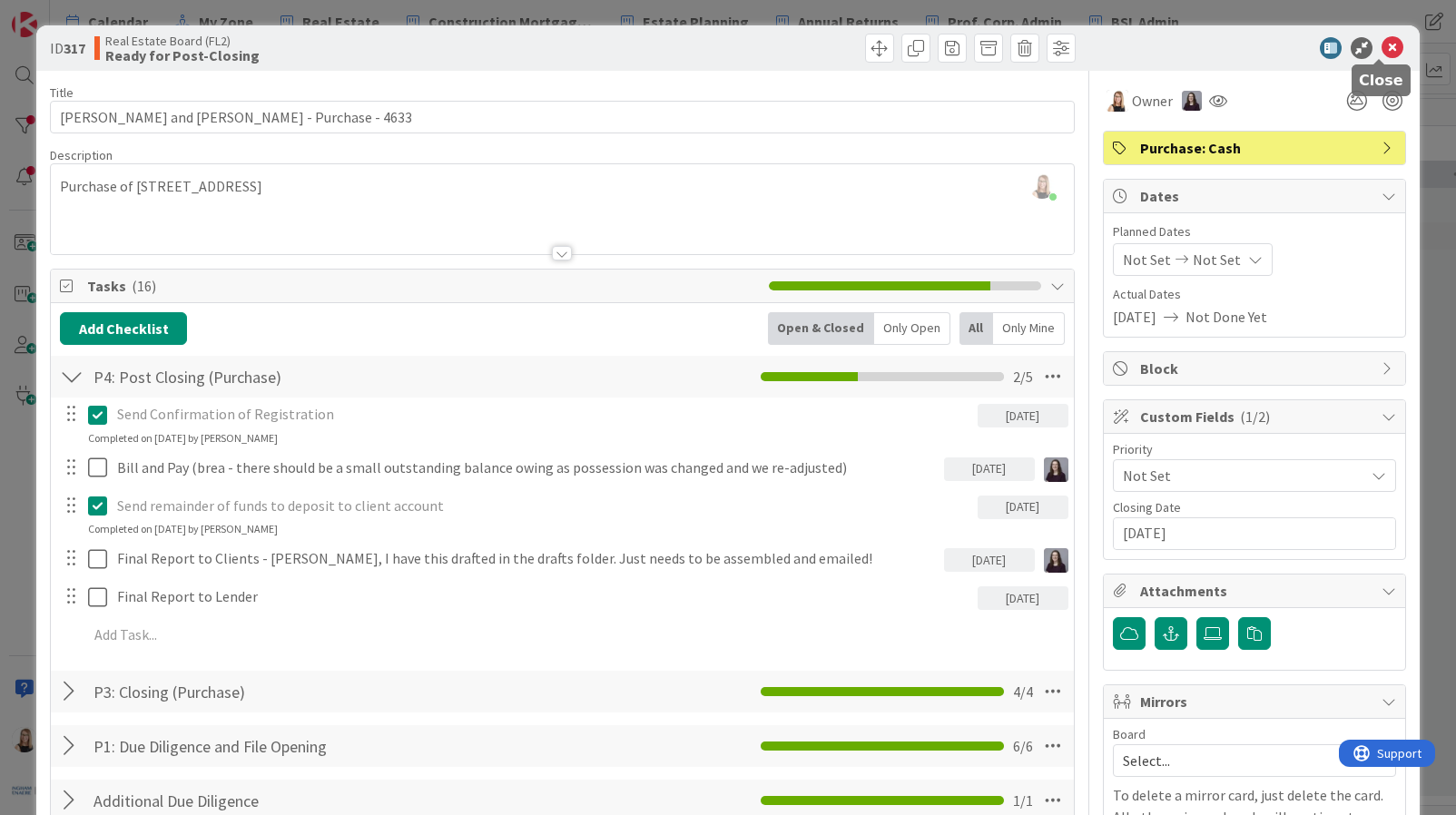
click at [1386, 53] on icon at bounding box center [1392, 48] width 21 height 21
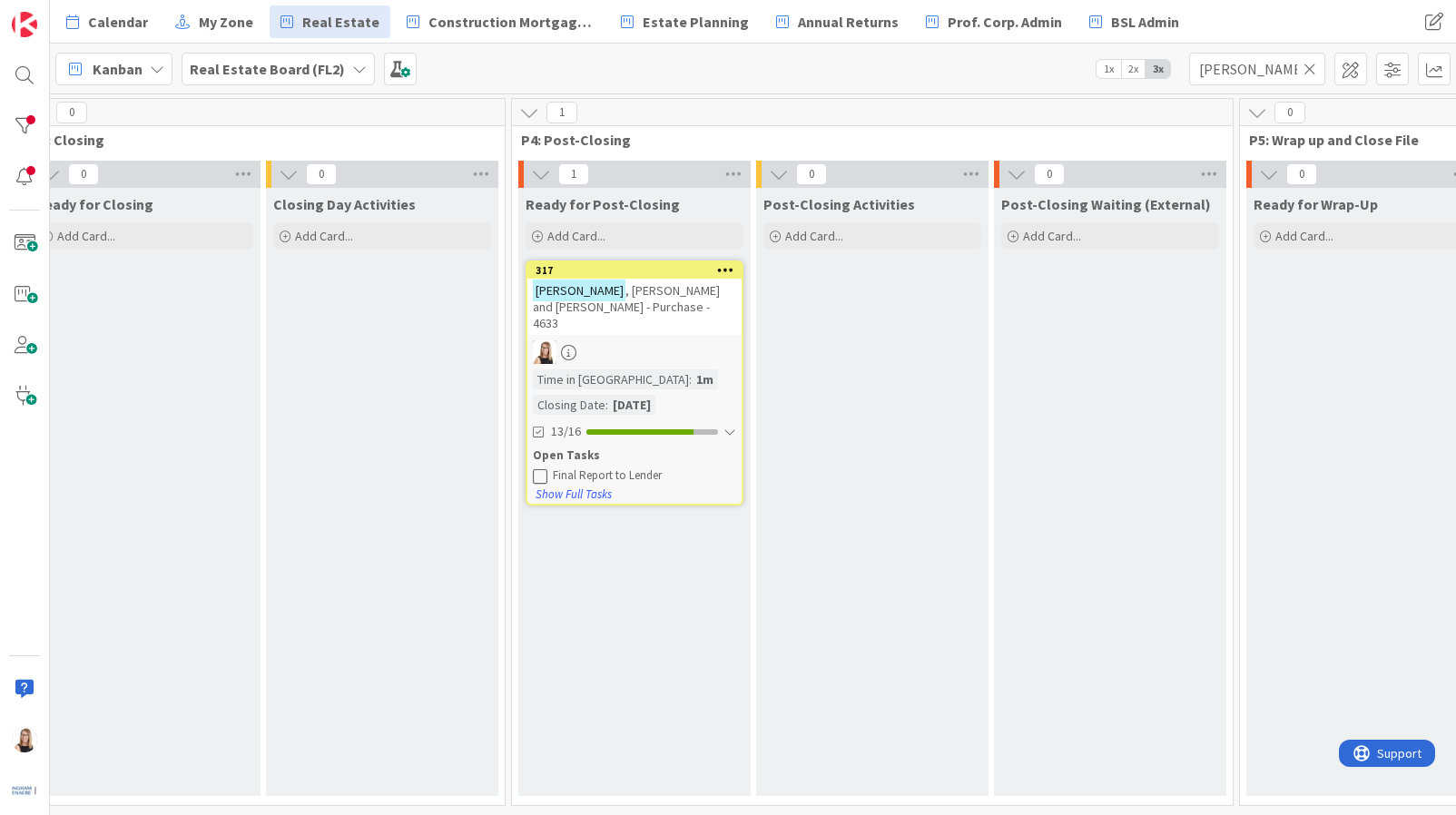
scroll to position [0, 3385]
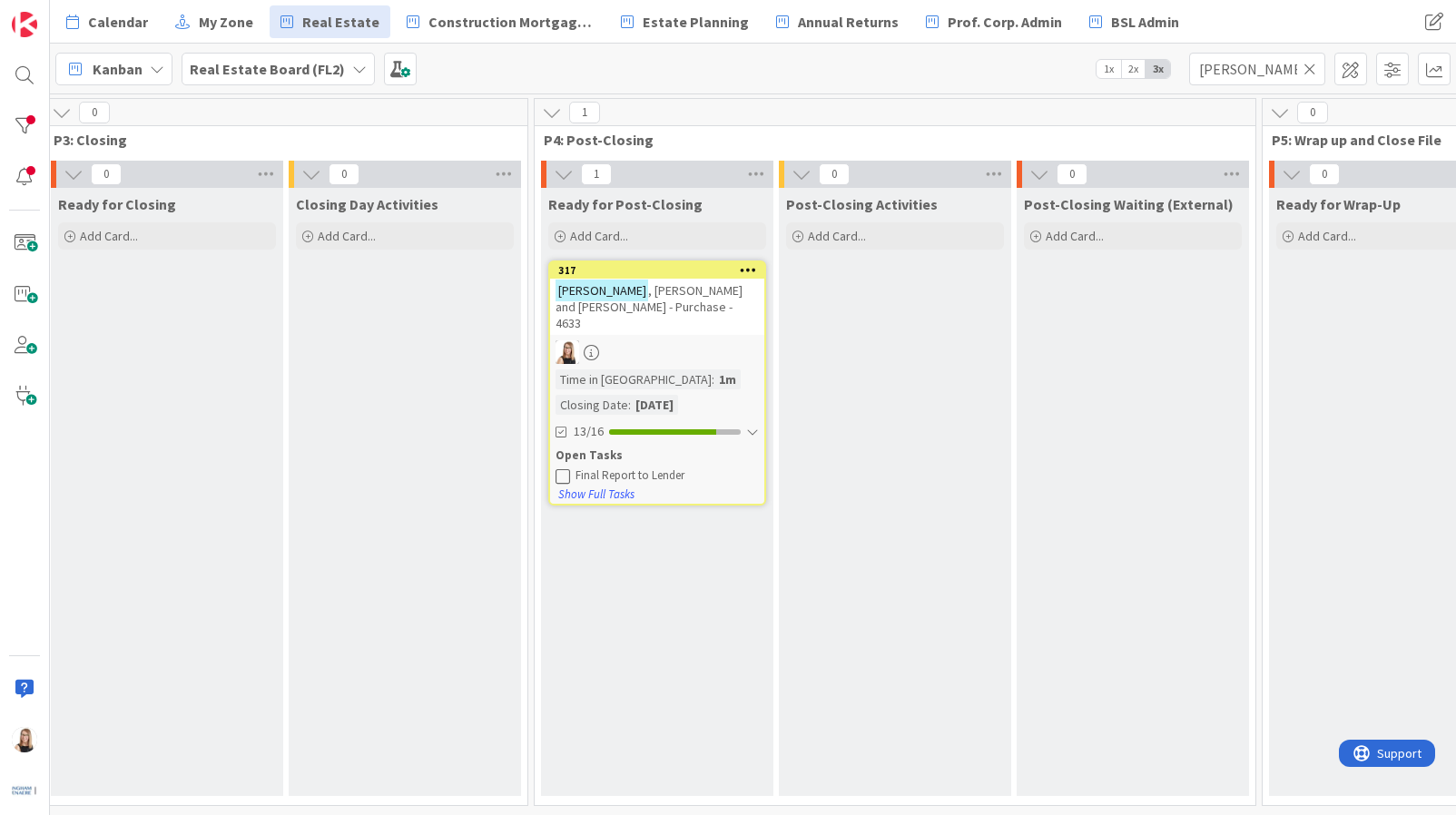
click at [563, 469] on icon at bounding box center [563, 476] width 15 height 15
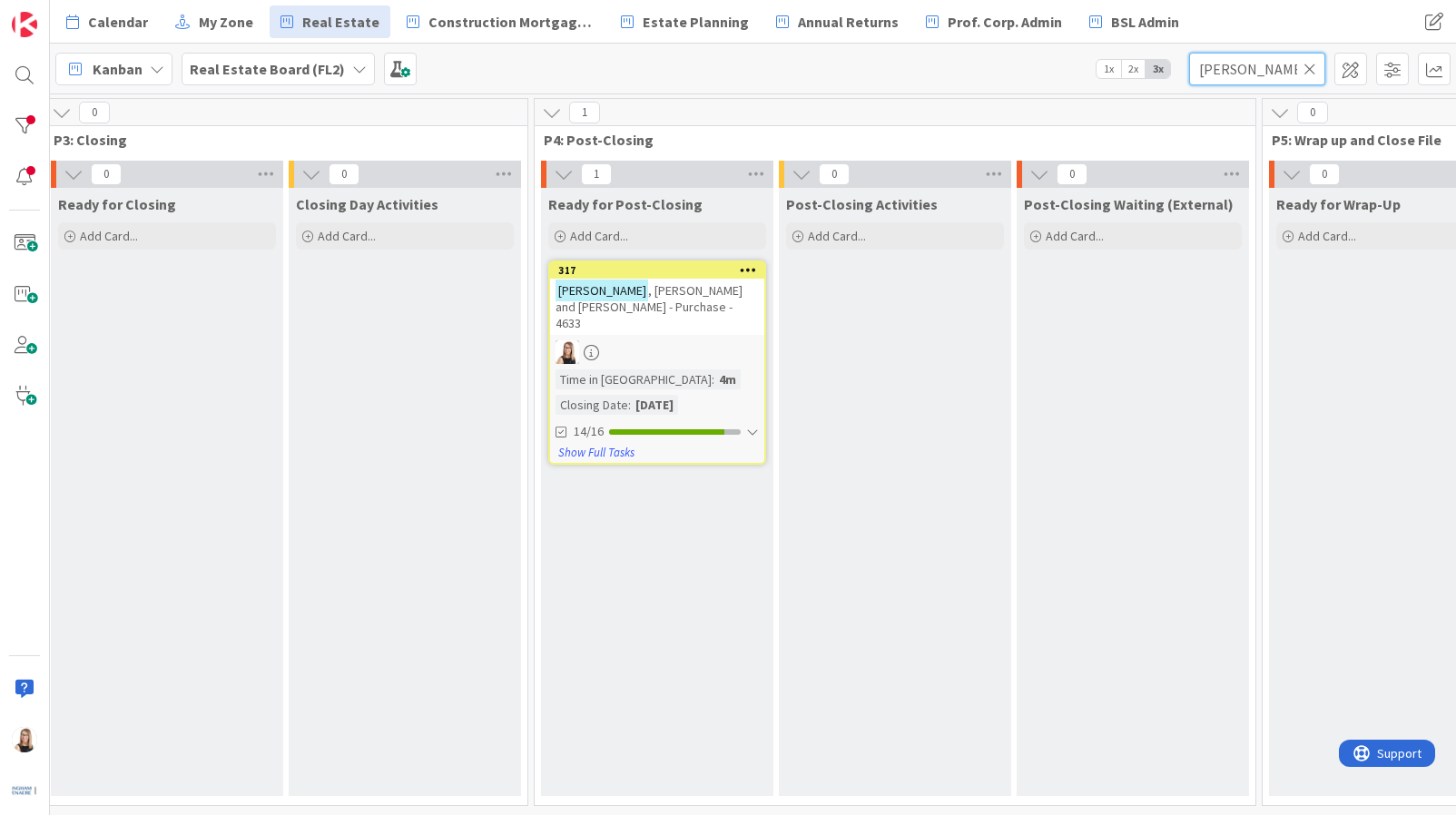
click at [1317, 76] on input "Moffat" at bounding box center [1257, 69] width 136 height 33
click at [1315, 74] on icon at bounding box center [1310, 69] width 13 height 17
